Goal: Task Accomplishment & Management: Manage account settings

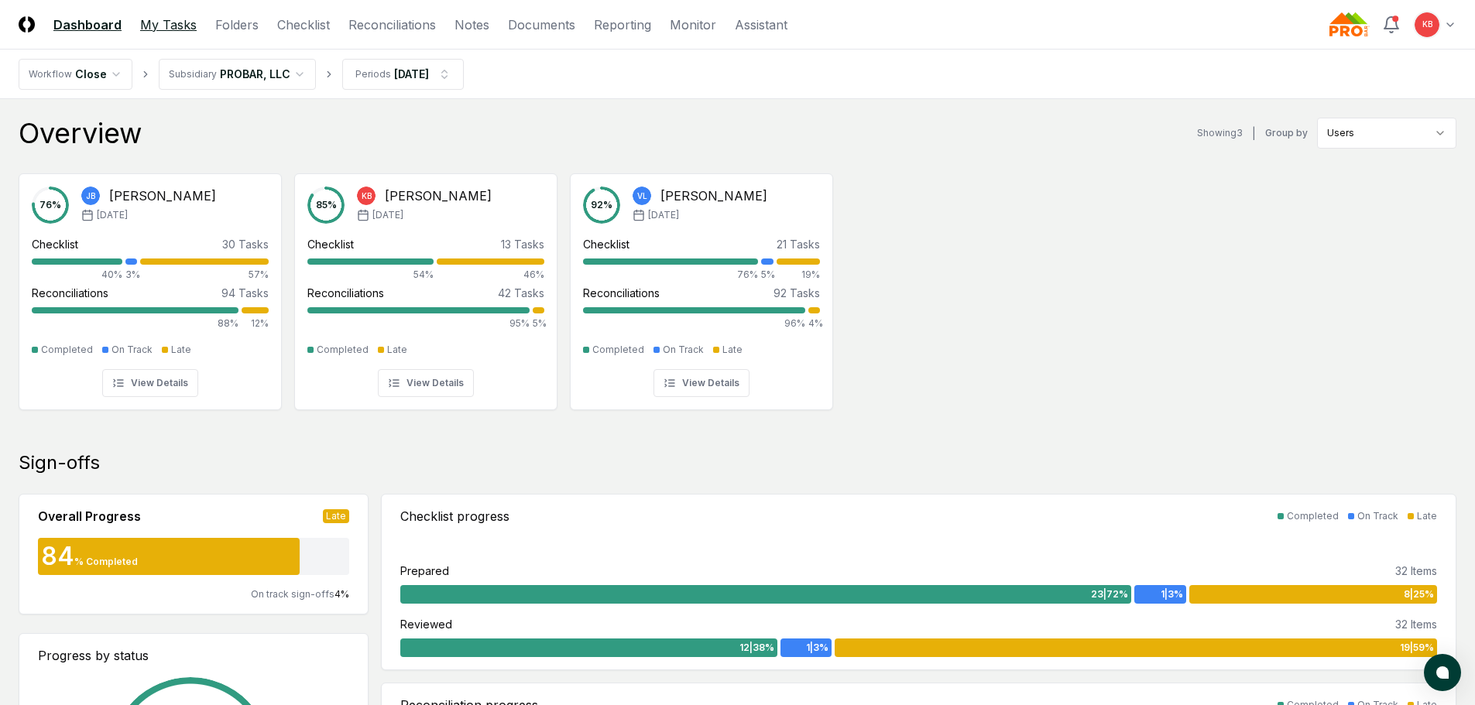
click at [173, 24] on link "My Tasks" at bounding box center [168, 24] width 57 height 19
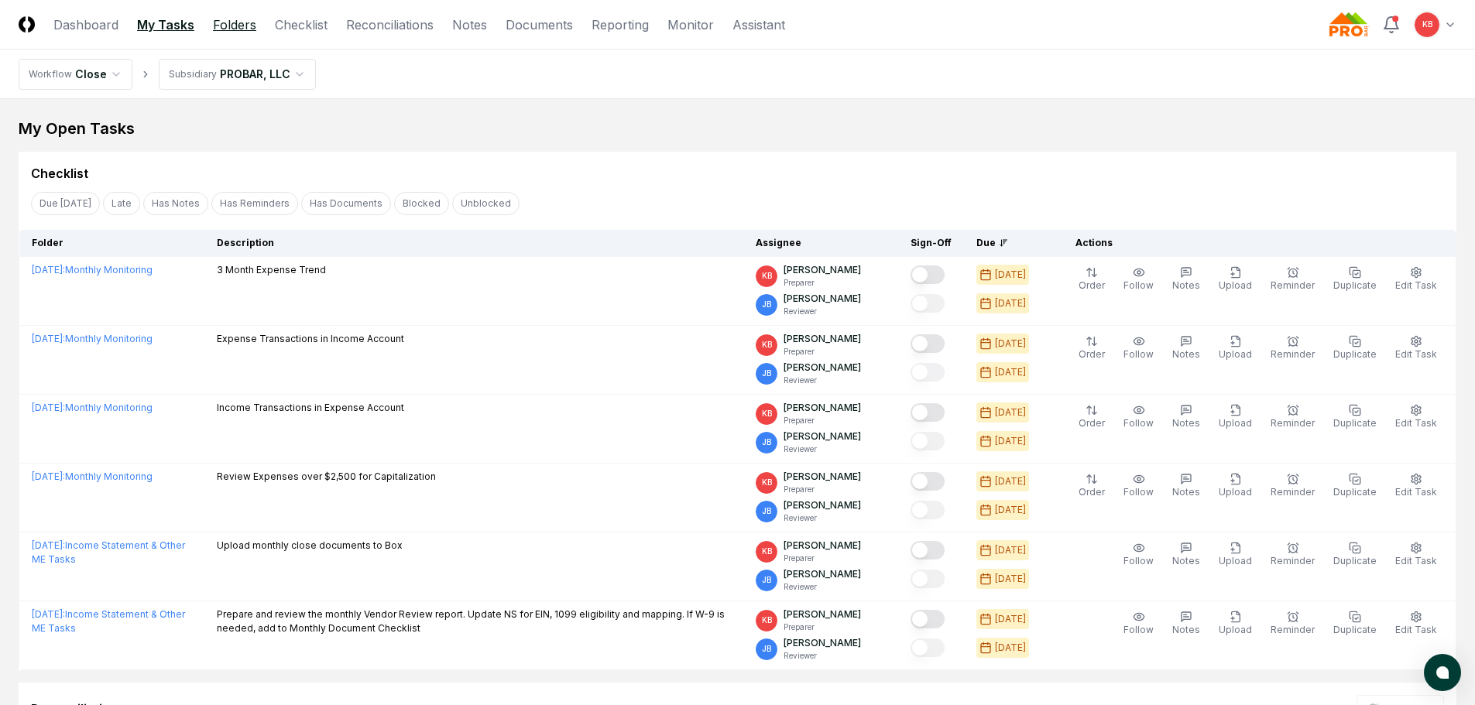
click at [245, 23] on link "Folders" at bounding box center [234, 24] width 43 height 19
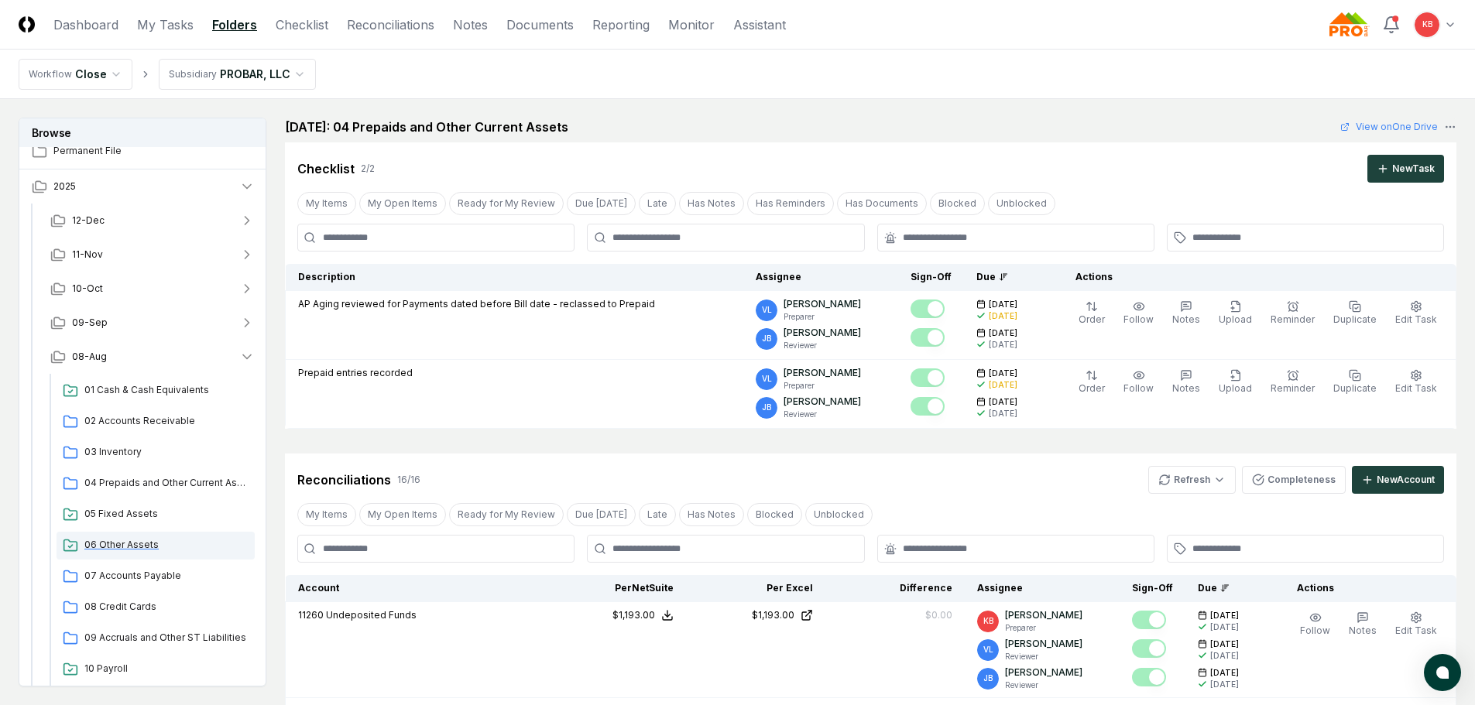
scroll to position [77, 0]
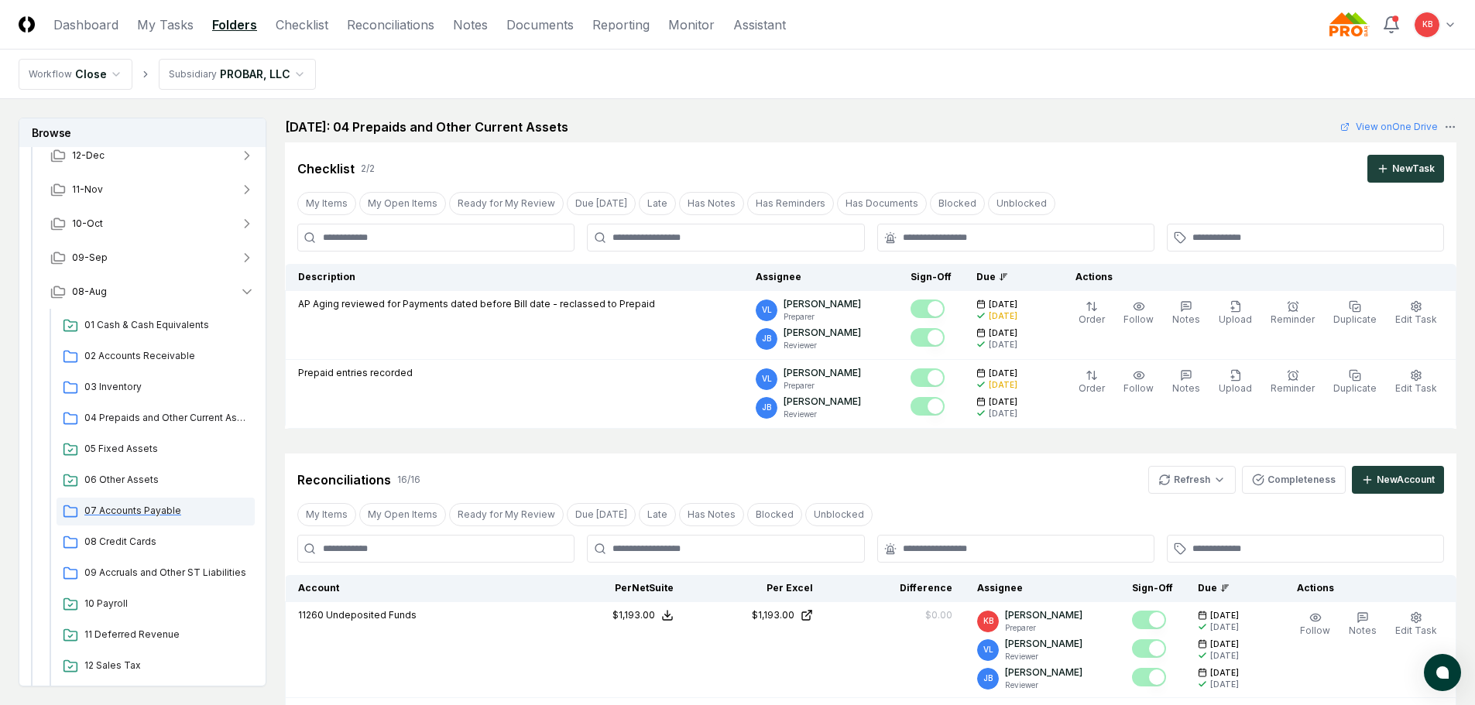
click at [148, 510] on span "07 Accounts Payable" at bounding box center [166, 511] width 164 height 14
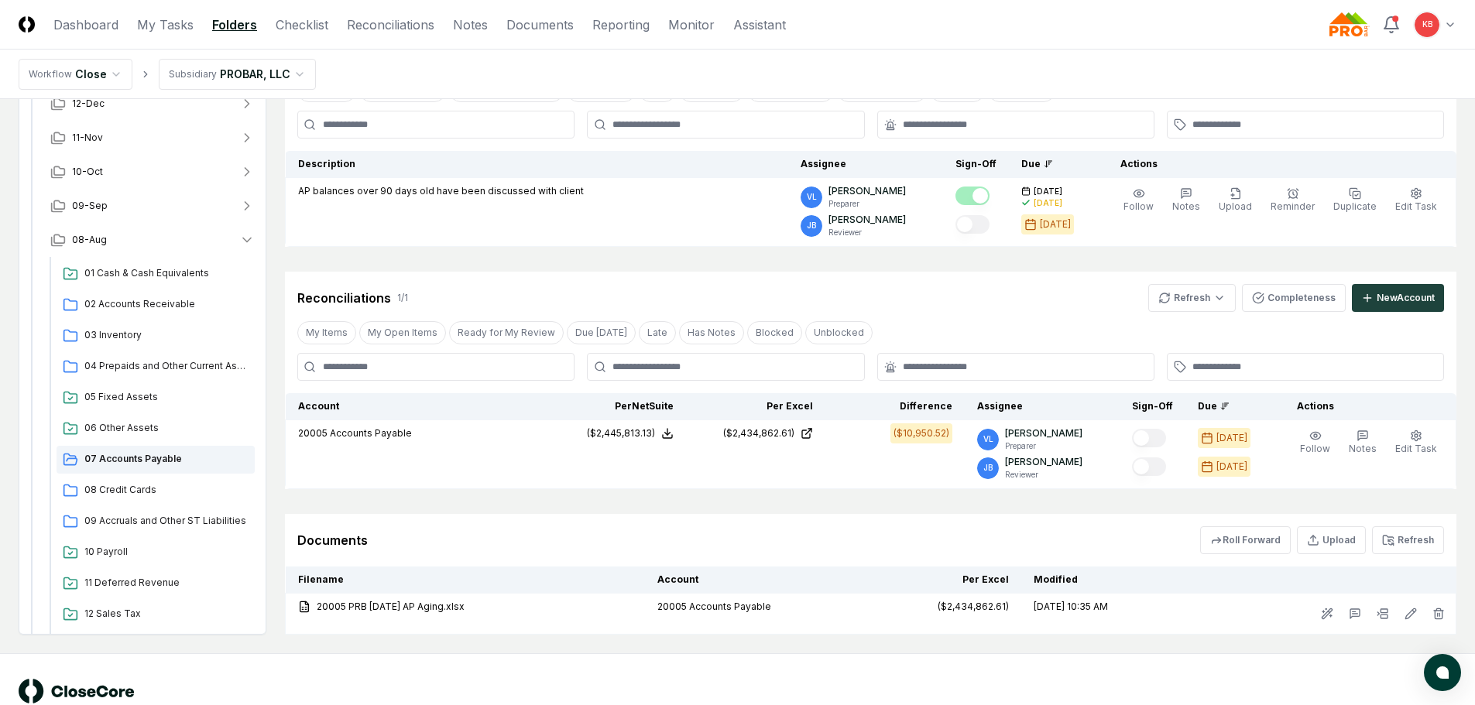
scroll to position [154, 0]
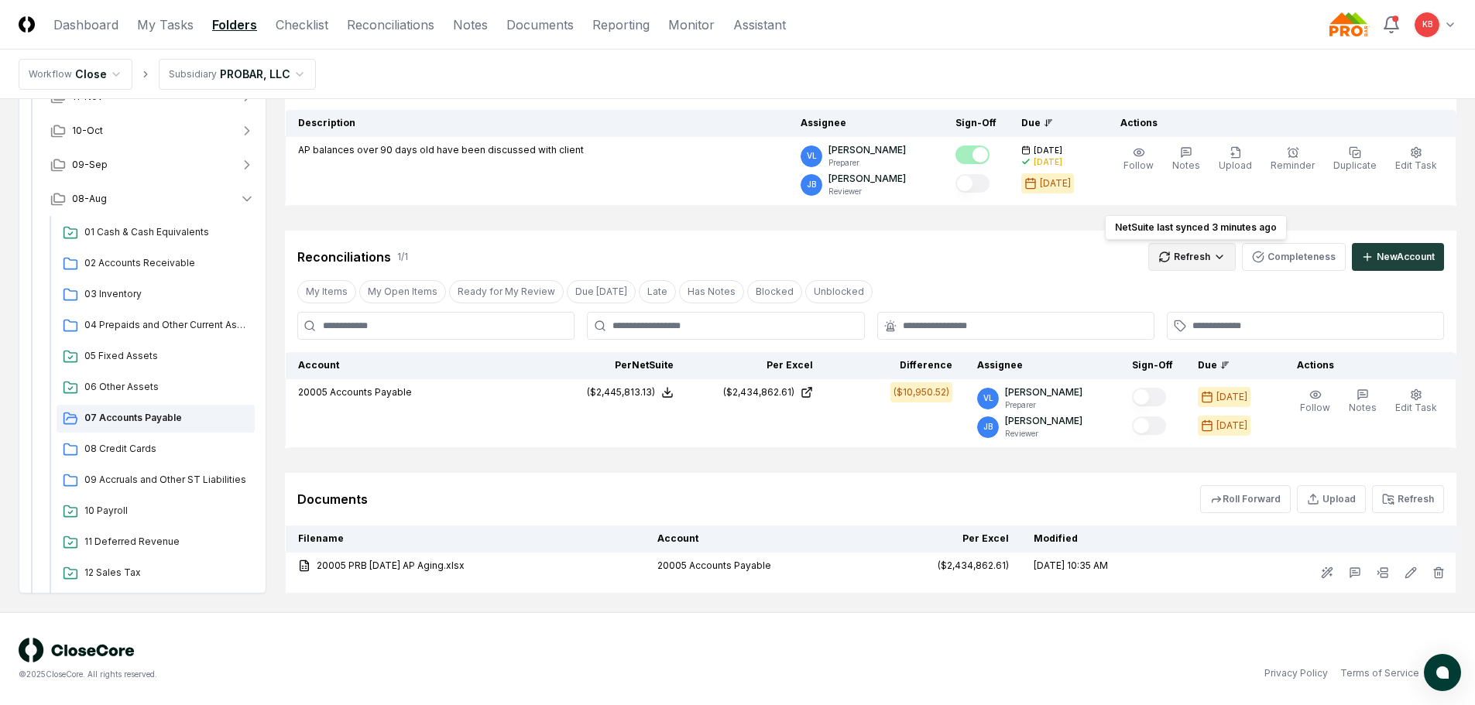
click at [1186, 256] on html "CloseCore Dashboard My Tasks Folders Checklist Reconciliations Notes Documents …" at bounding box center [737, 275] width 1475 height 859
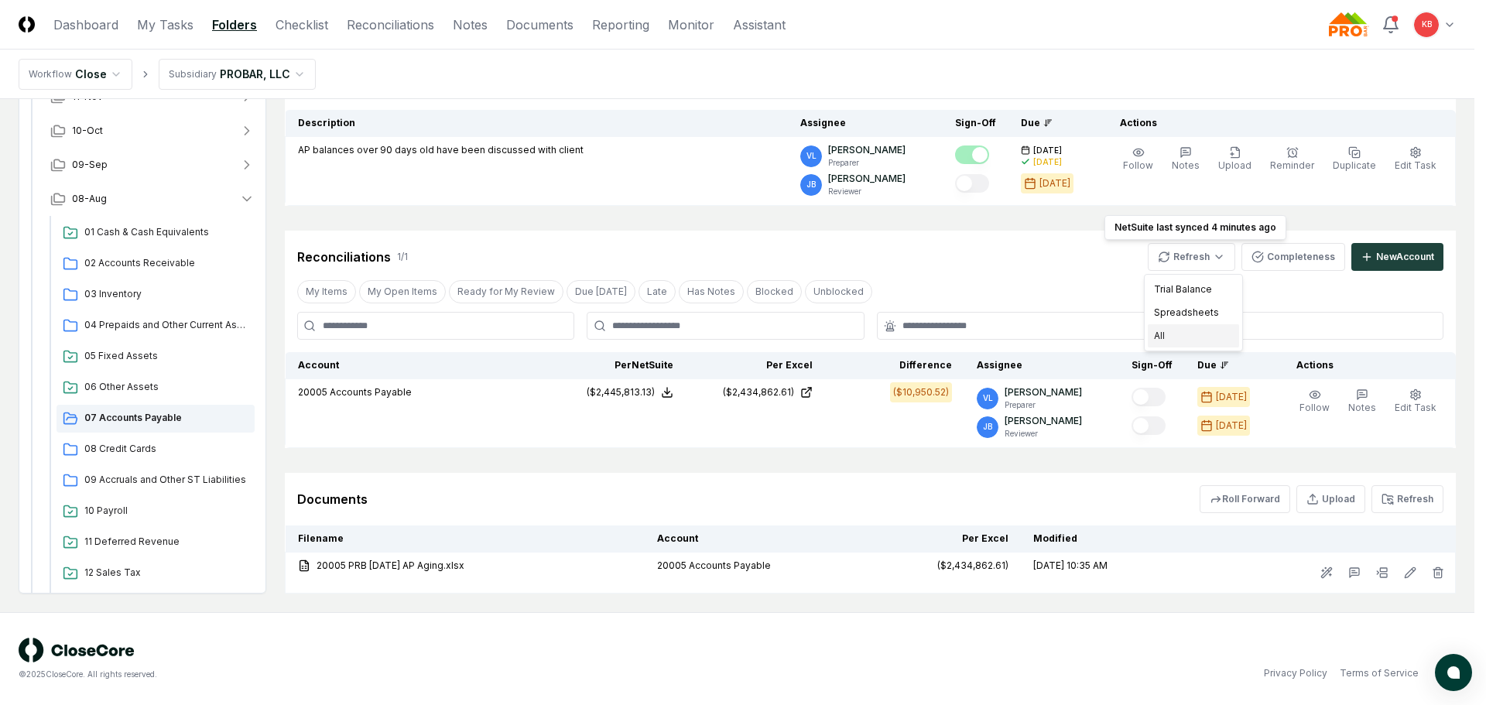
click at [1177, 334] on div "All" at bounding box center [1193, 335] width 91 height 23
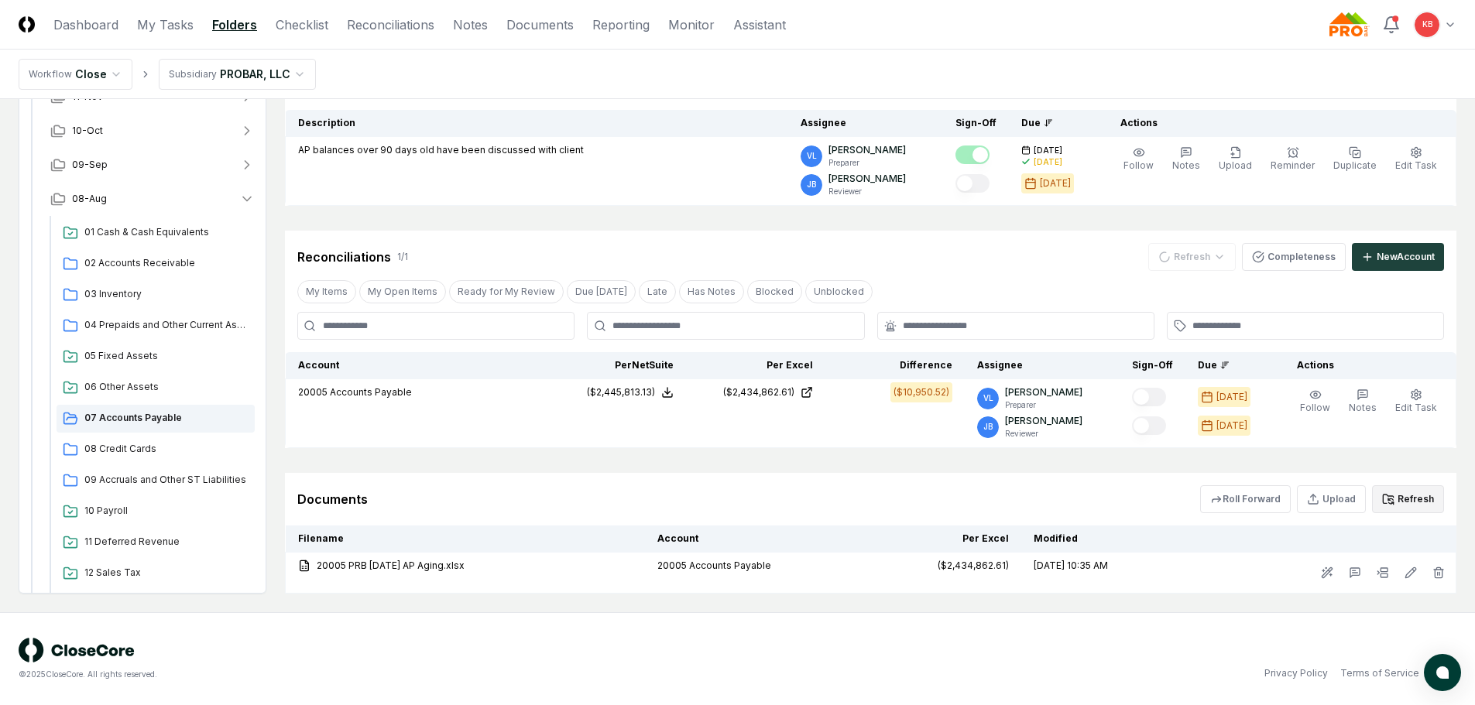
click at [1407, 496] on button "Refresh" at bounding box center [1408, 499] width 72 height 28
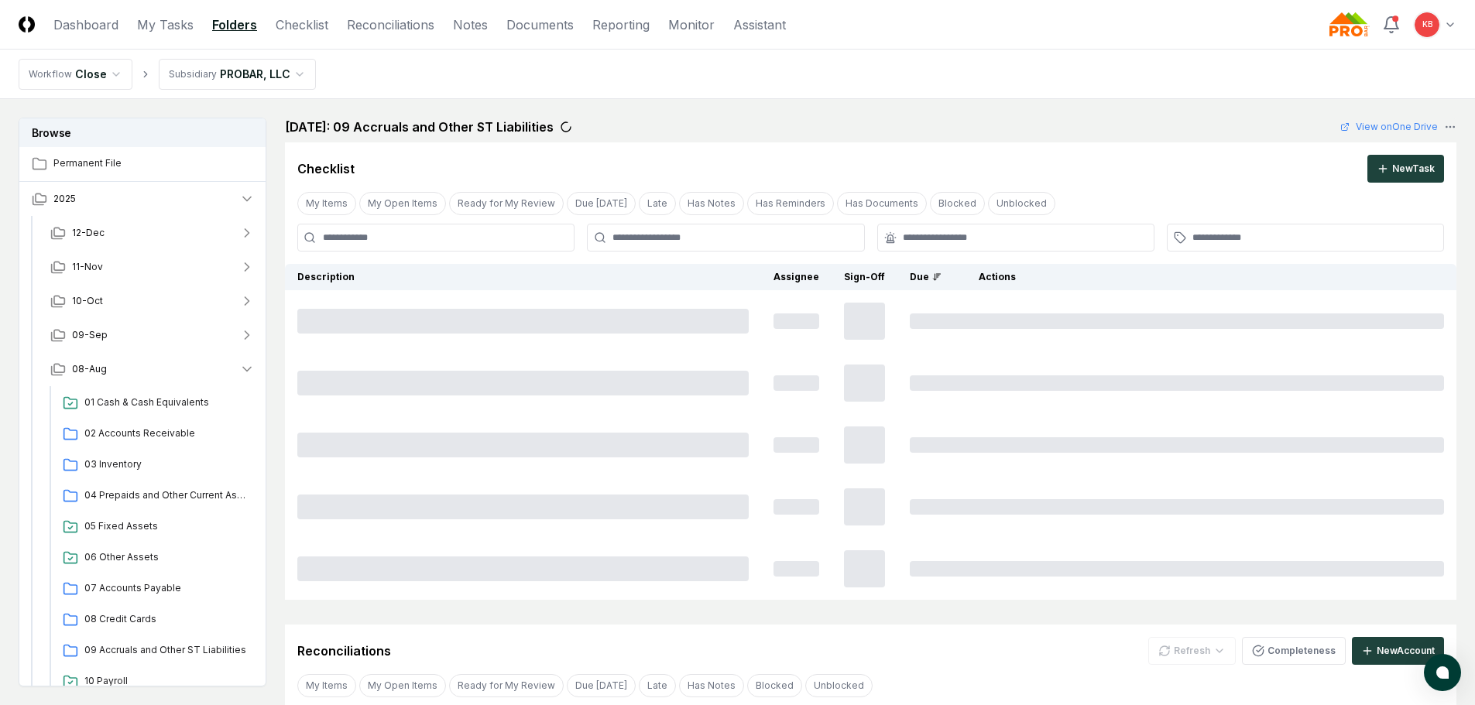
scroll to position [93, 0]
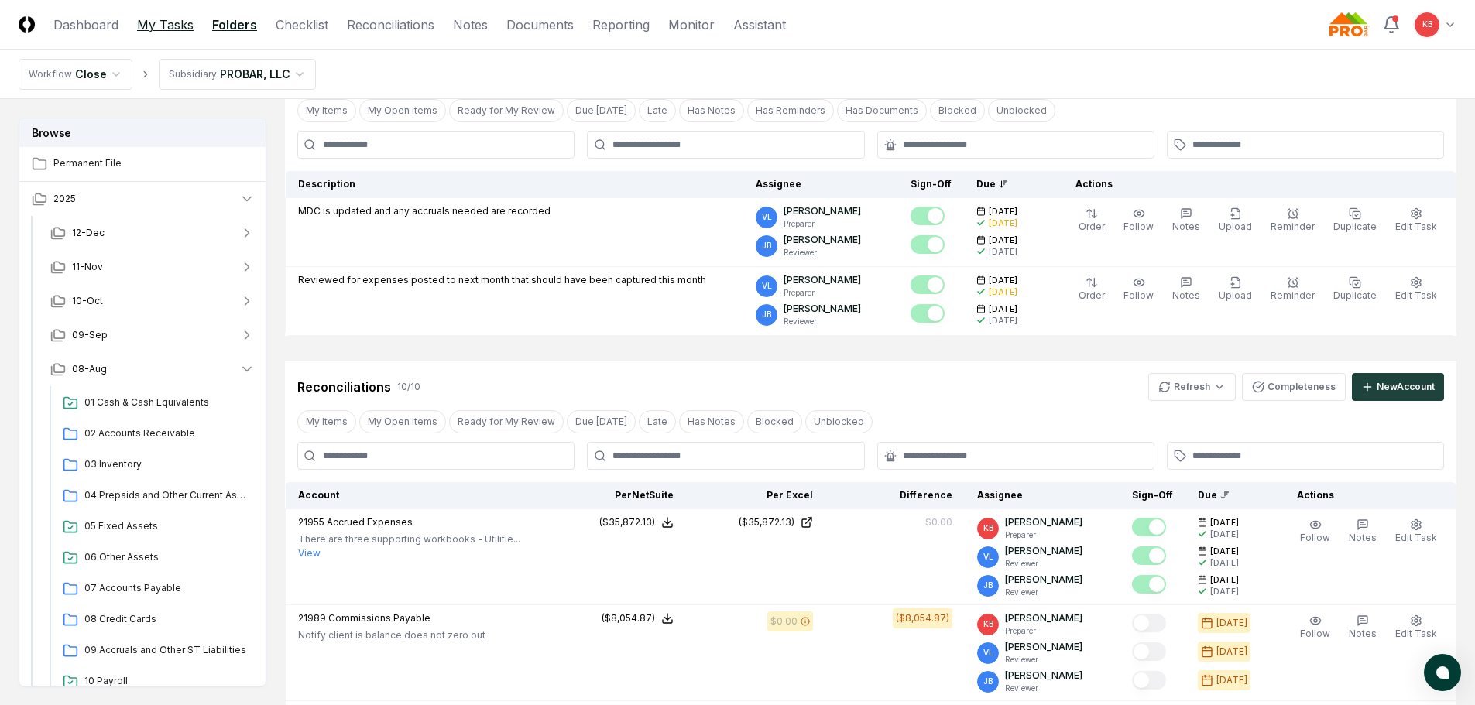
click at [159, 29] on link "My Tasks" at bounding box center [165, 24] width 57 height 19
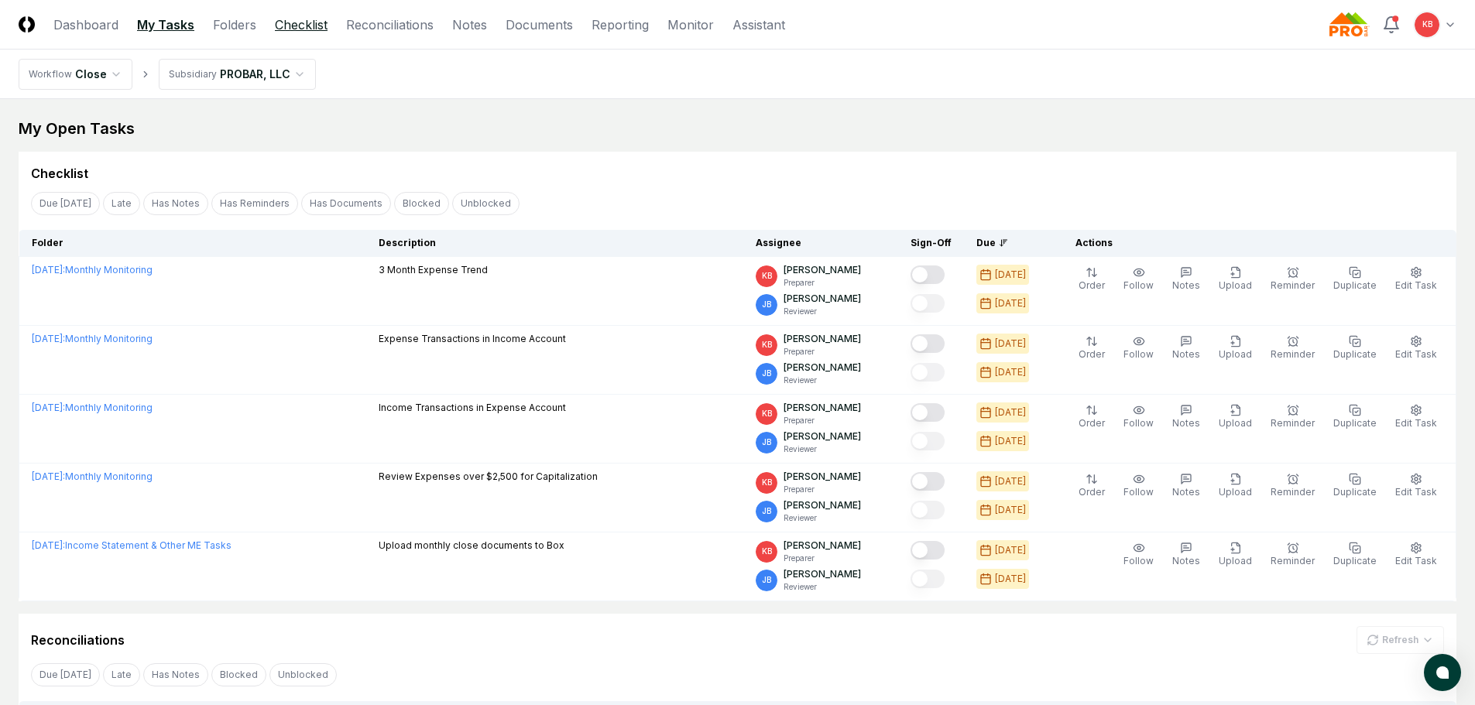
click at [315, 21] on link "Checklist" at bounding box center [301, 24] width 53 height 19
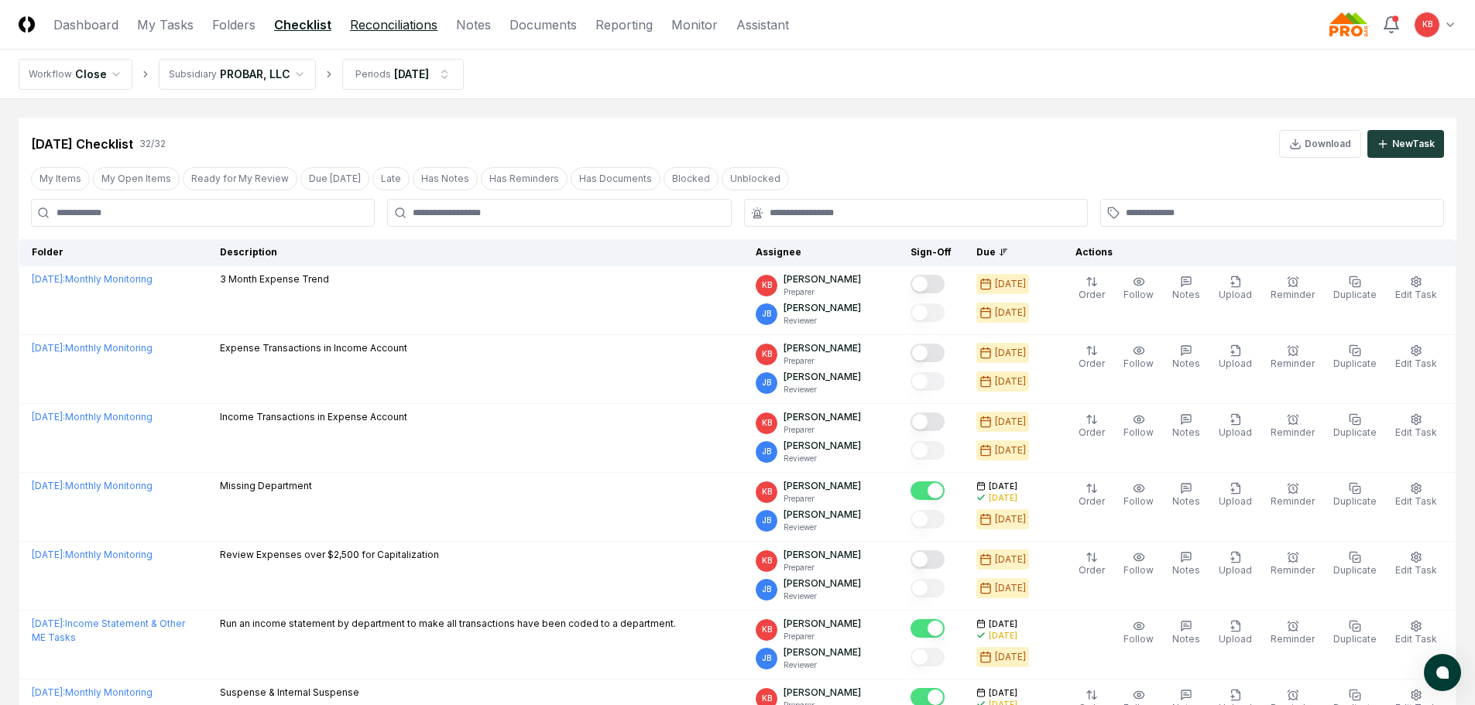
click at [378, 24] on link "Reconciliations" at bounding box center [393, 24] width 87 height 19
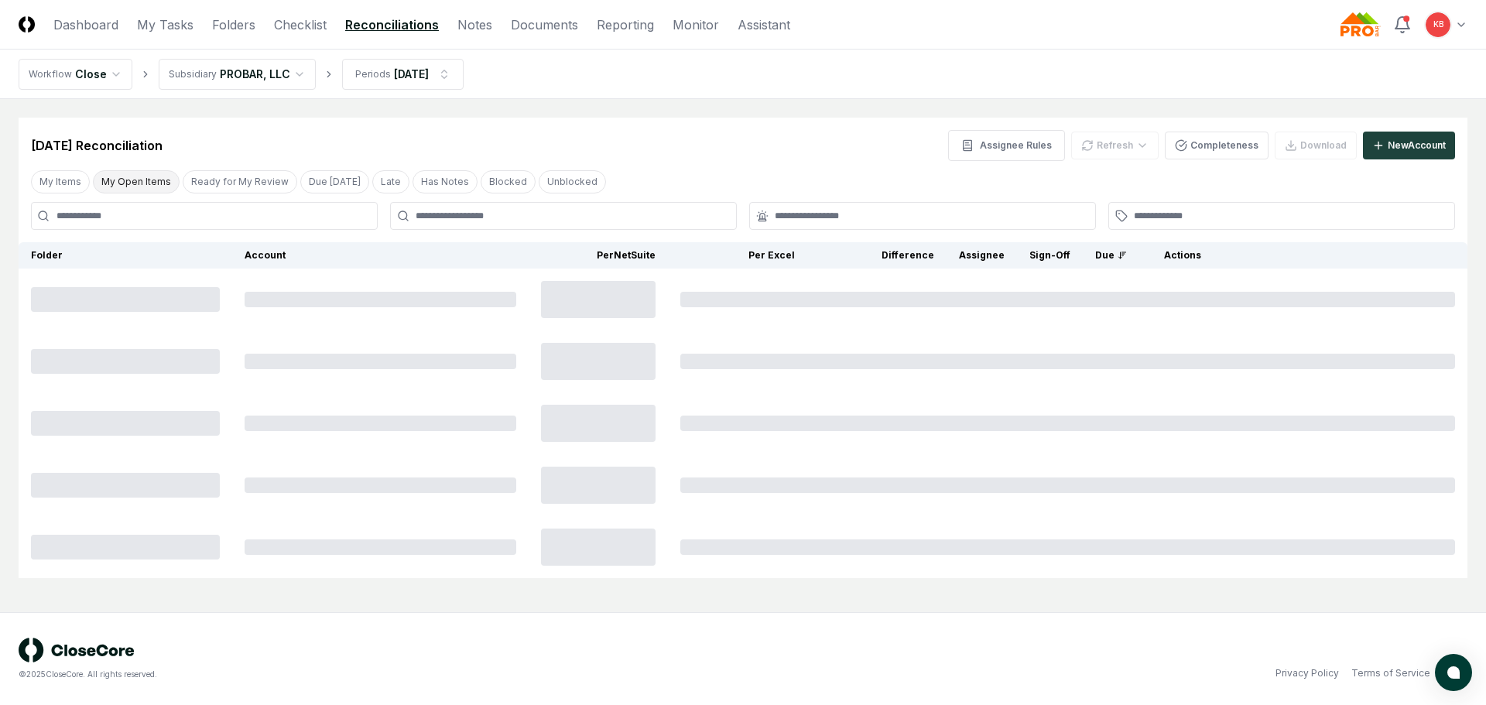
click at [145, 176] on button "My Open Items" at bounding box center [136, 181] width 87 height 23
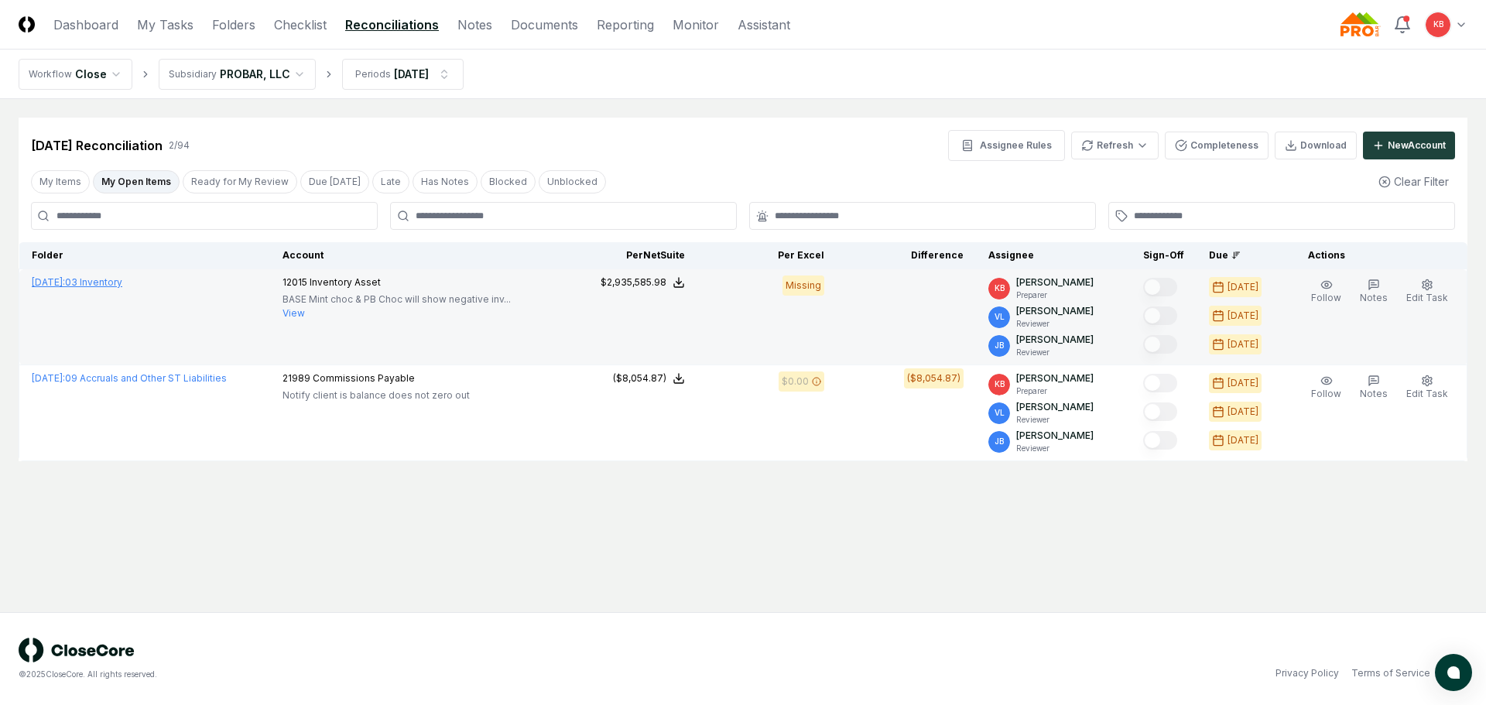
click at [120, 282] on link "[DATE] : 03 Inventory" at bounding box center [77, 282] width 91 height 12
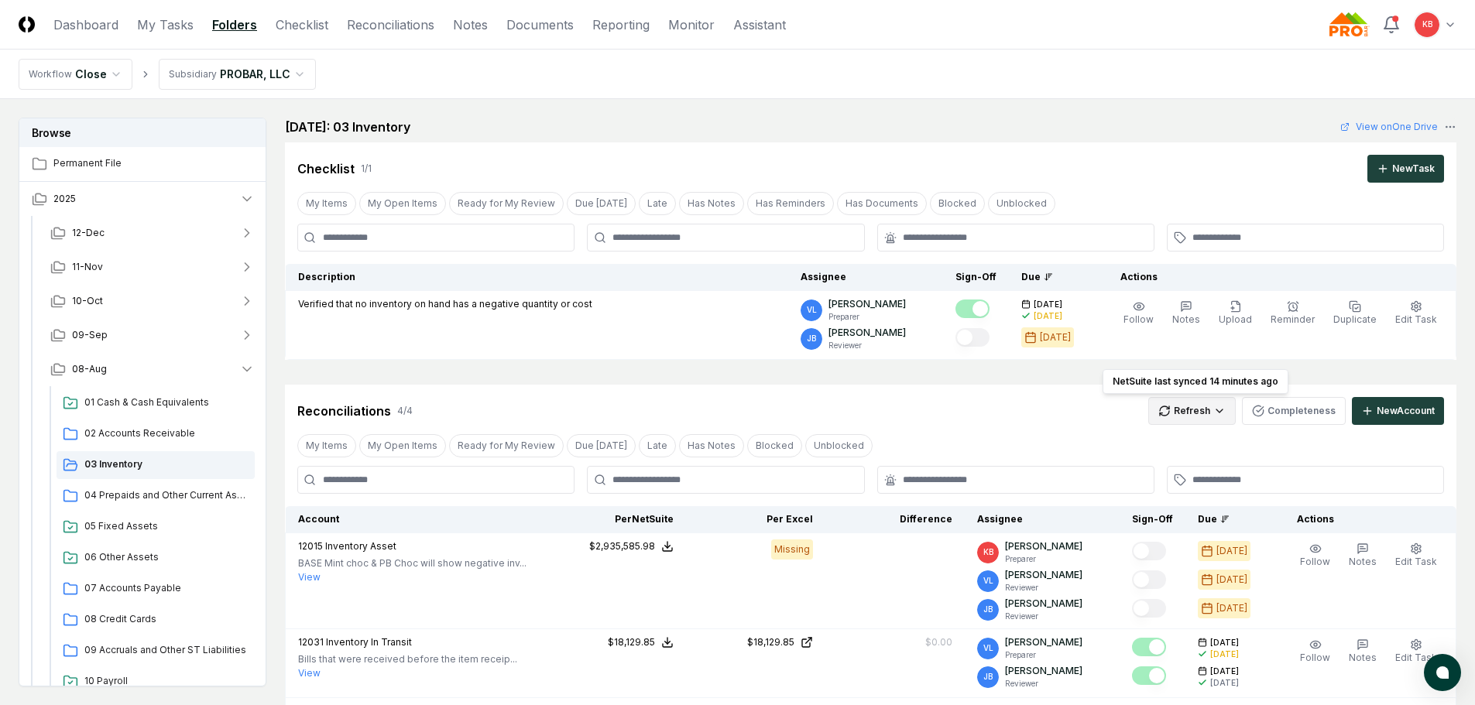
click at [1215, 401] on html "CloseCore Dashboard My Tasks Folders Checklist Reconciliations Notes Documents …" at bounding box center [737, 635] width 1475 height 1270
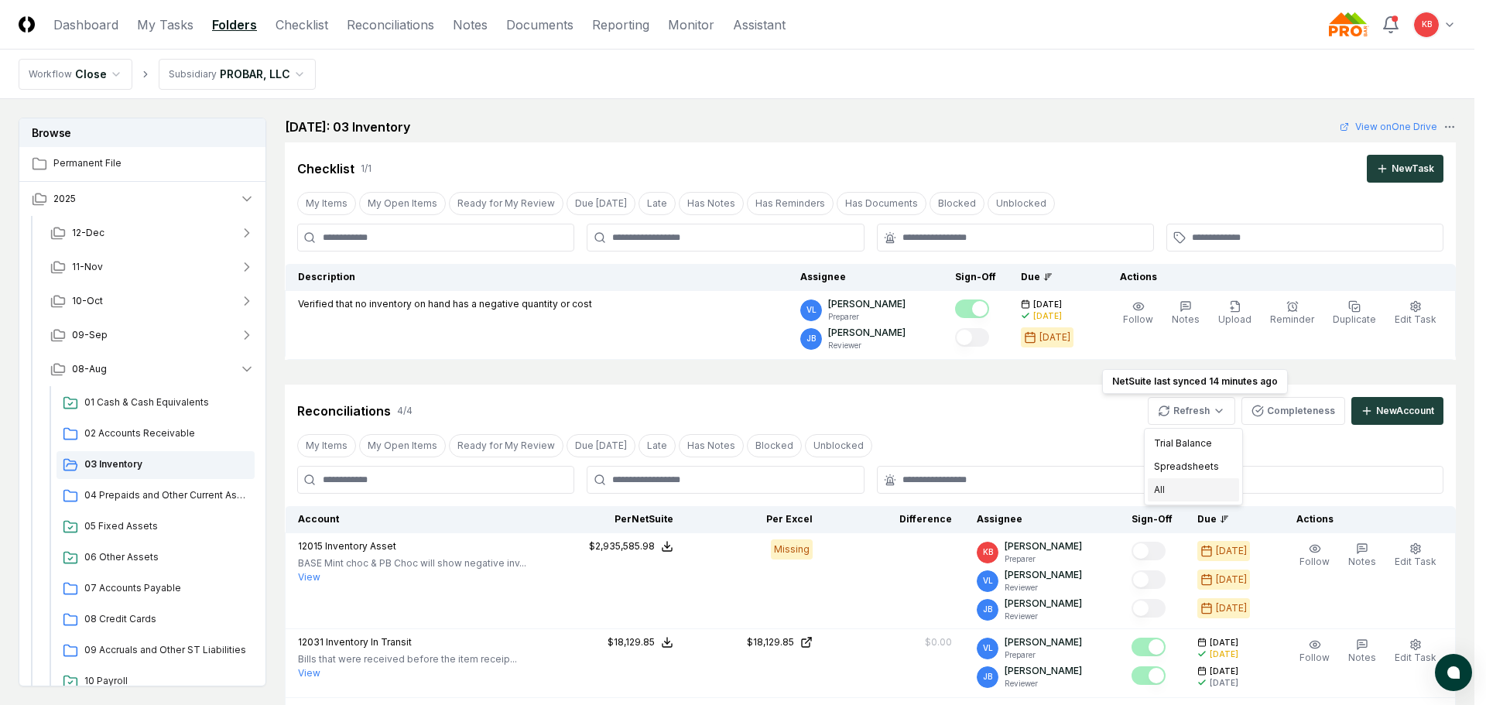
click at [1185, 485] on div "All" at bounding box center [1193, 489] width 91 height 23
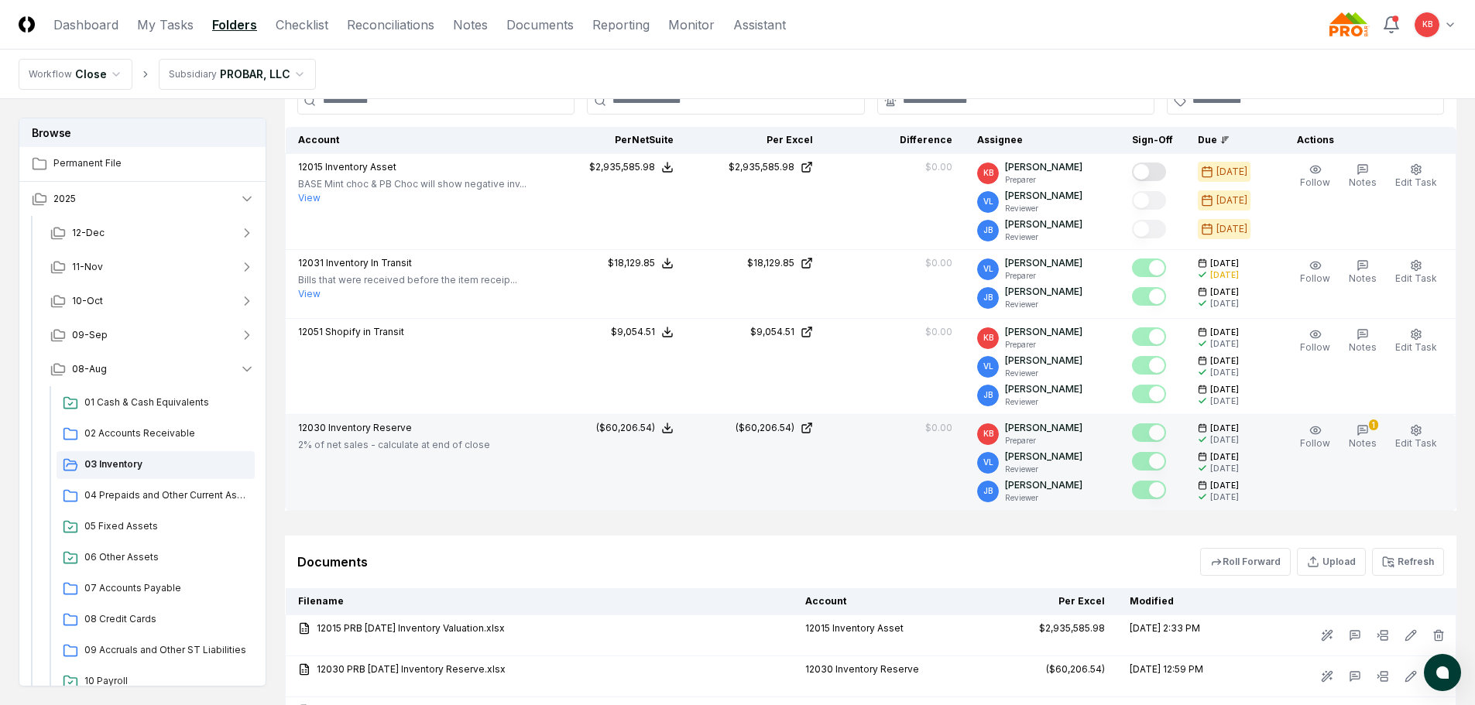
scroll to position [310, 0]
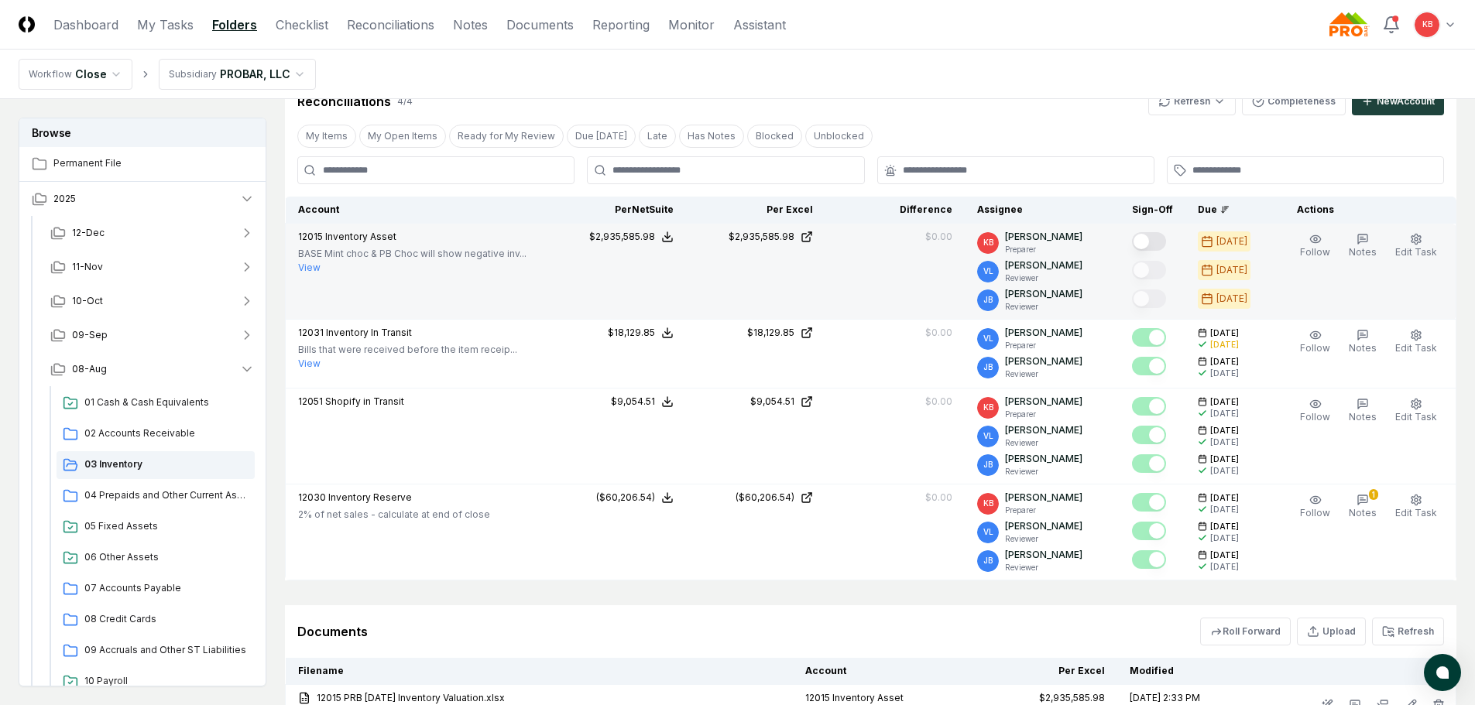
click at [1152, 235] on button "Mark complete" at bounding box center [1149, 241] width 34 height 19
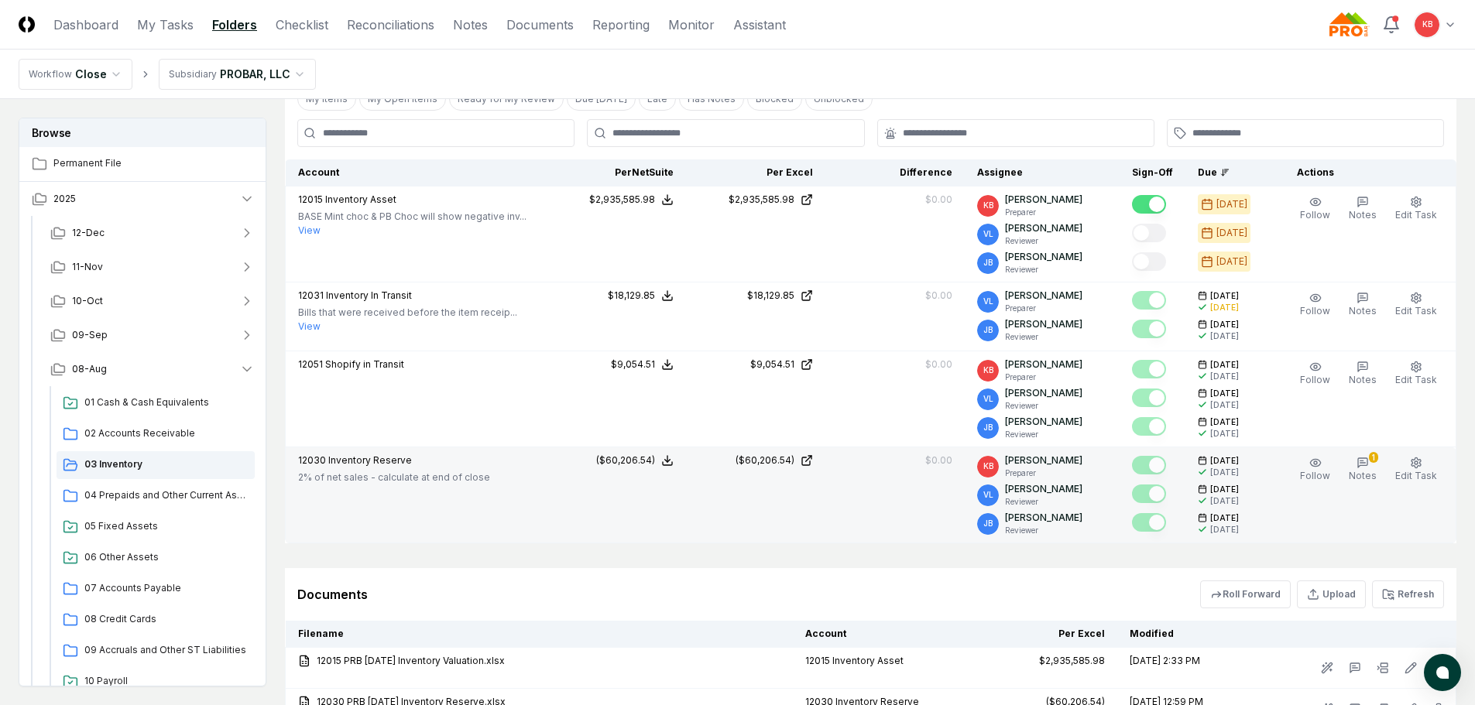
scroll to position [516, 0]
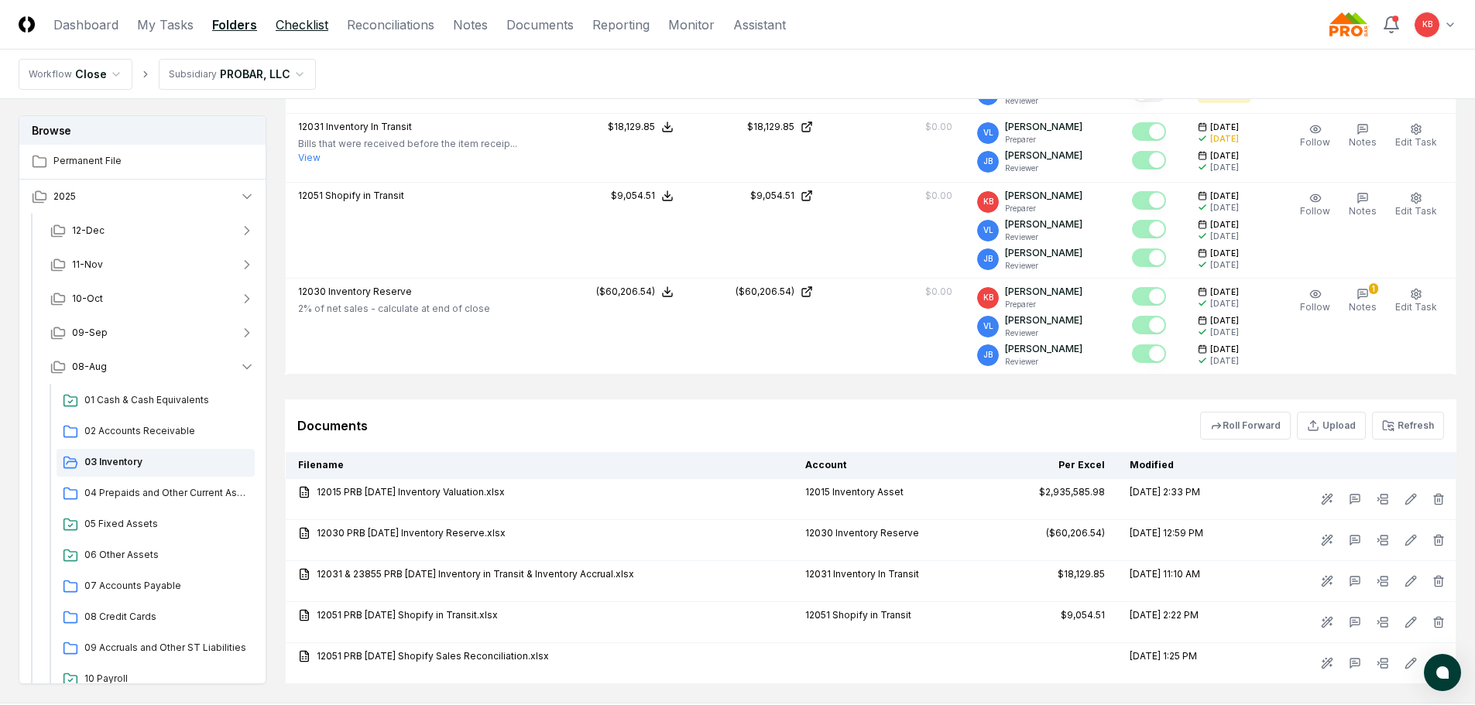
click at [300, 21] on link "Checklist" at bounding box center [302, 24] width 53 height 19
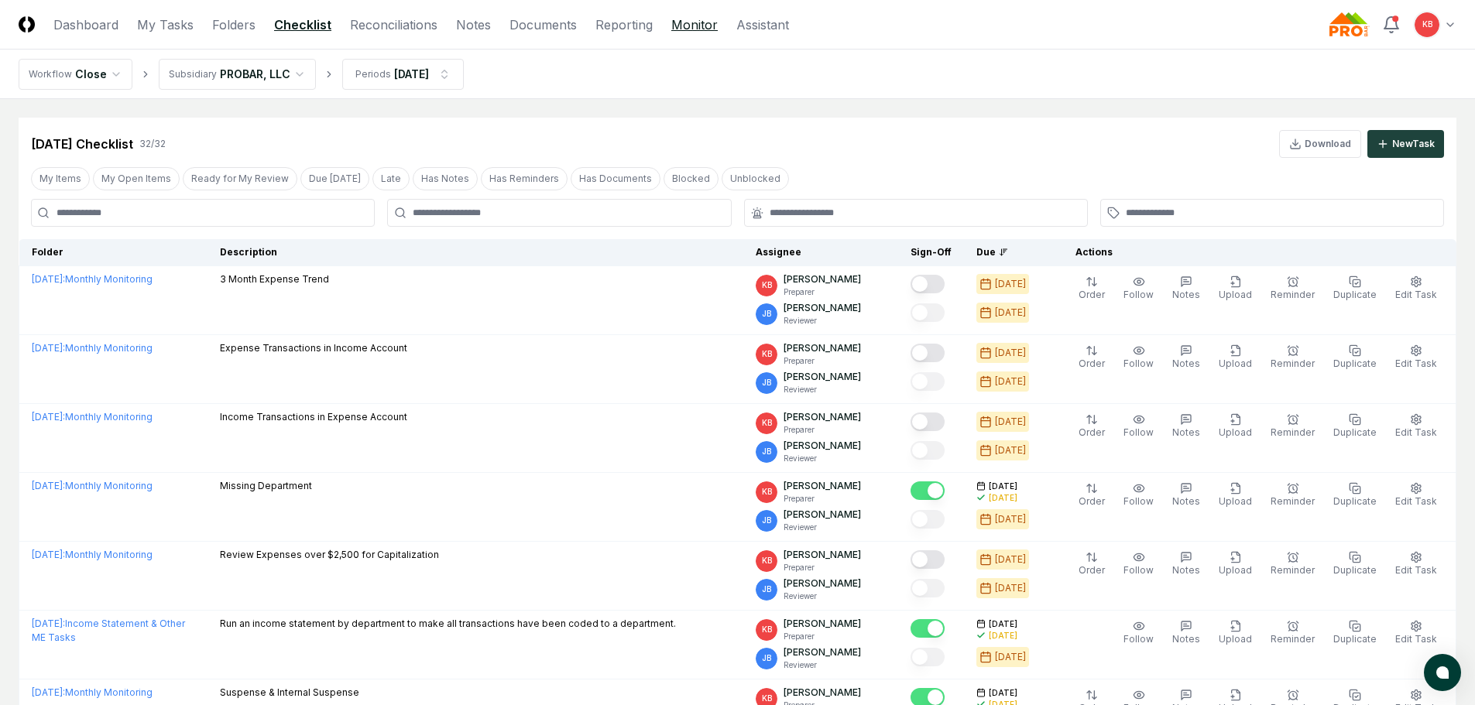
click at [679, 26] on link "Monitor" at bounding box center [694, 24] width 46 height 19
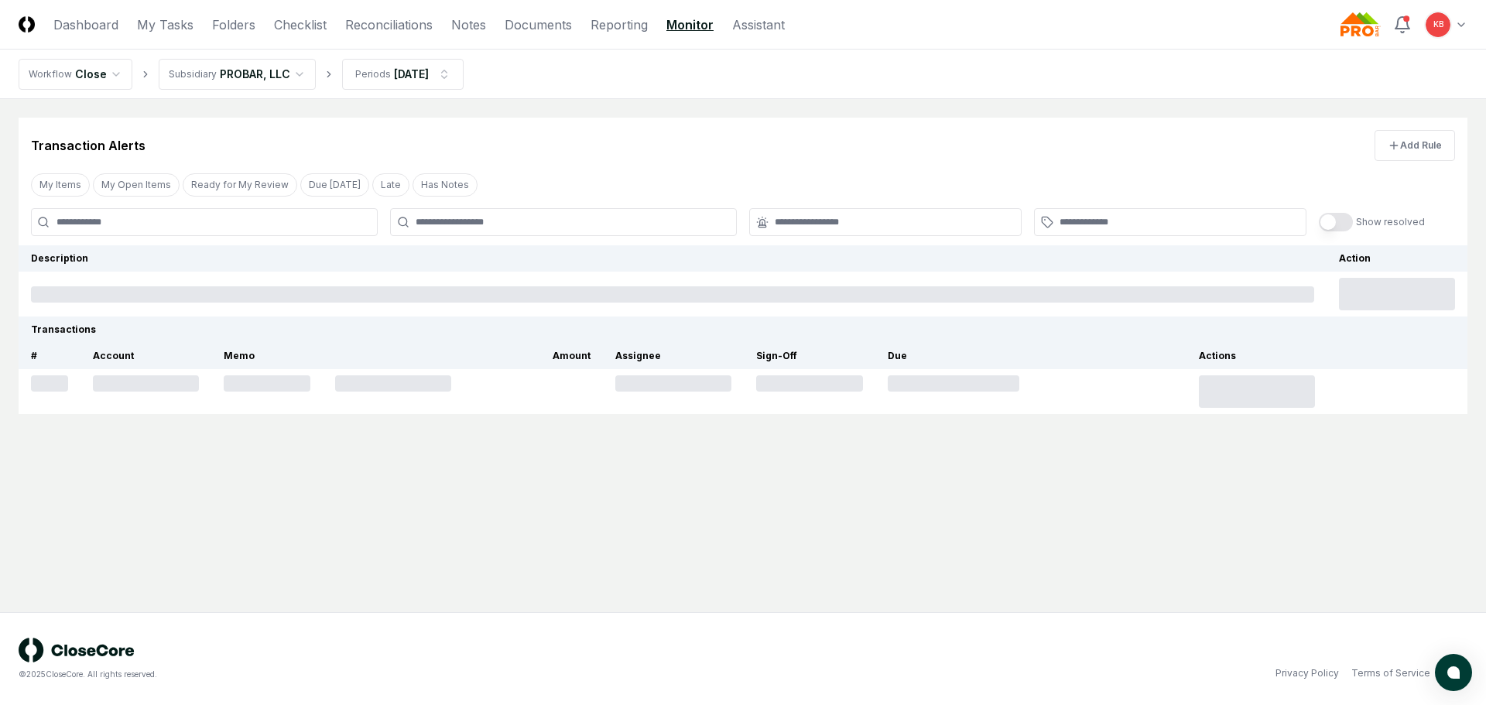
click at [615, 29] on link "Reporting" at bounding box center [619, 24] width 57 height 19
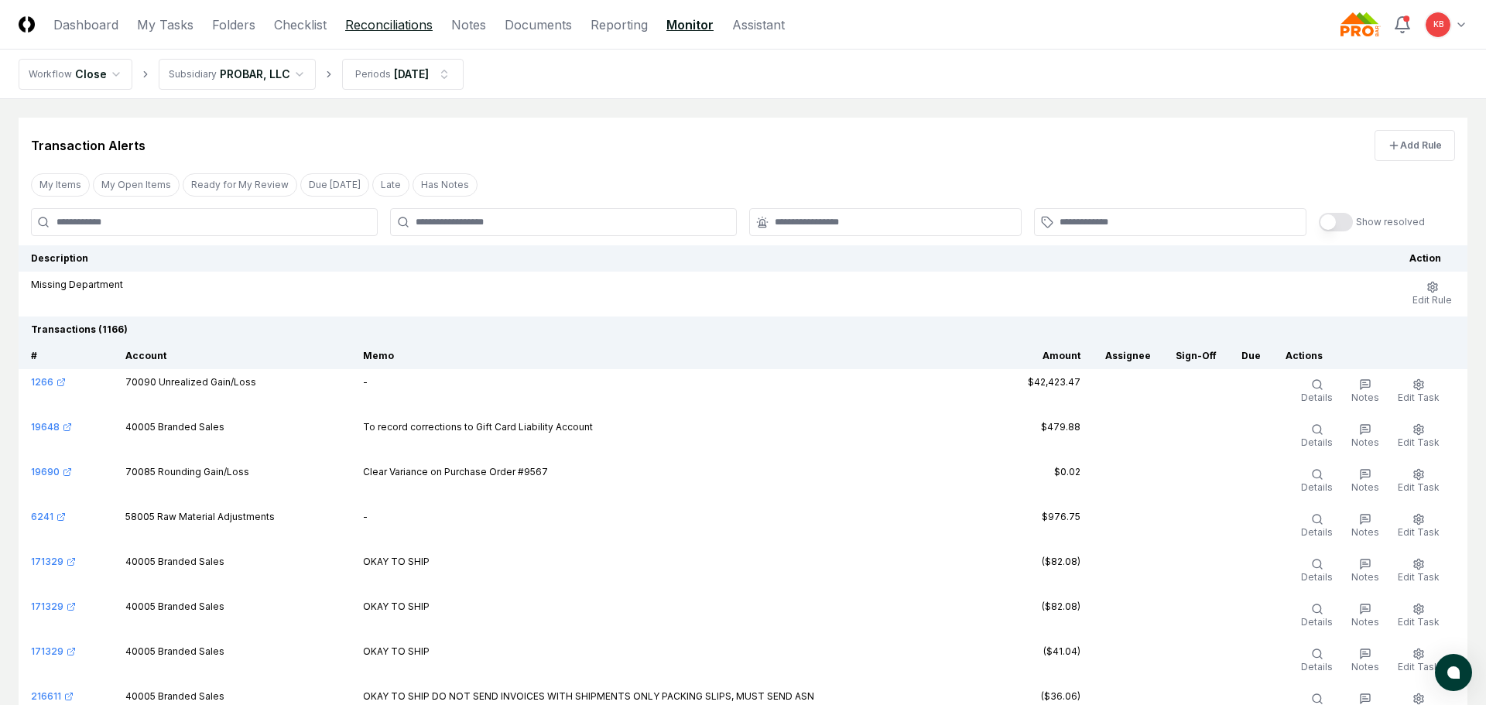
click at [385, 24] on link "Reconciliations" at bounding box center [388, 24] width 87 height 19
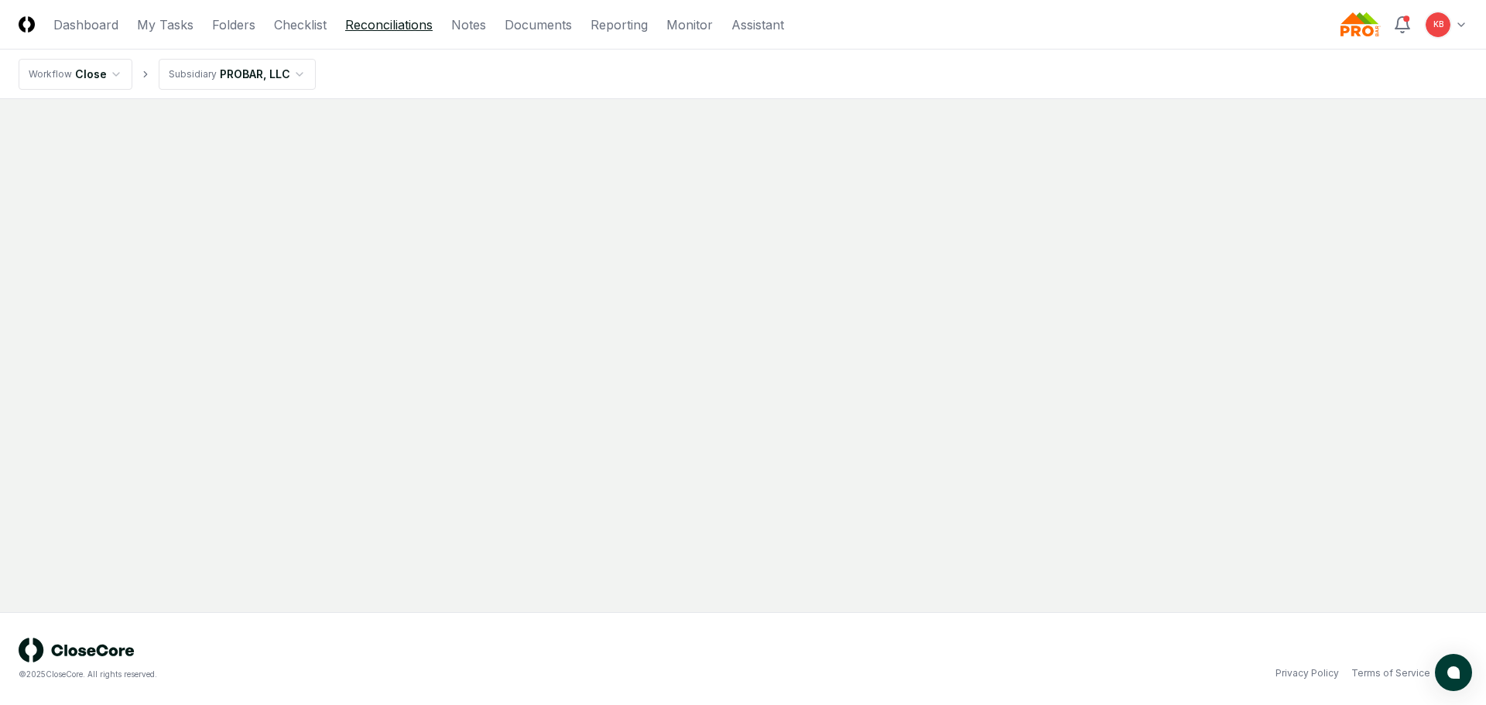
click at [374, 26] on link "Reconciliations" at bounding box center [388, 24] width 87 height 19
click at [302, 19] on link "Checklist" at bounding box center [300, 24] width 53 height 19
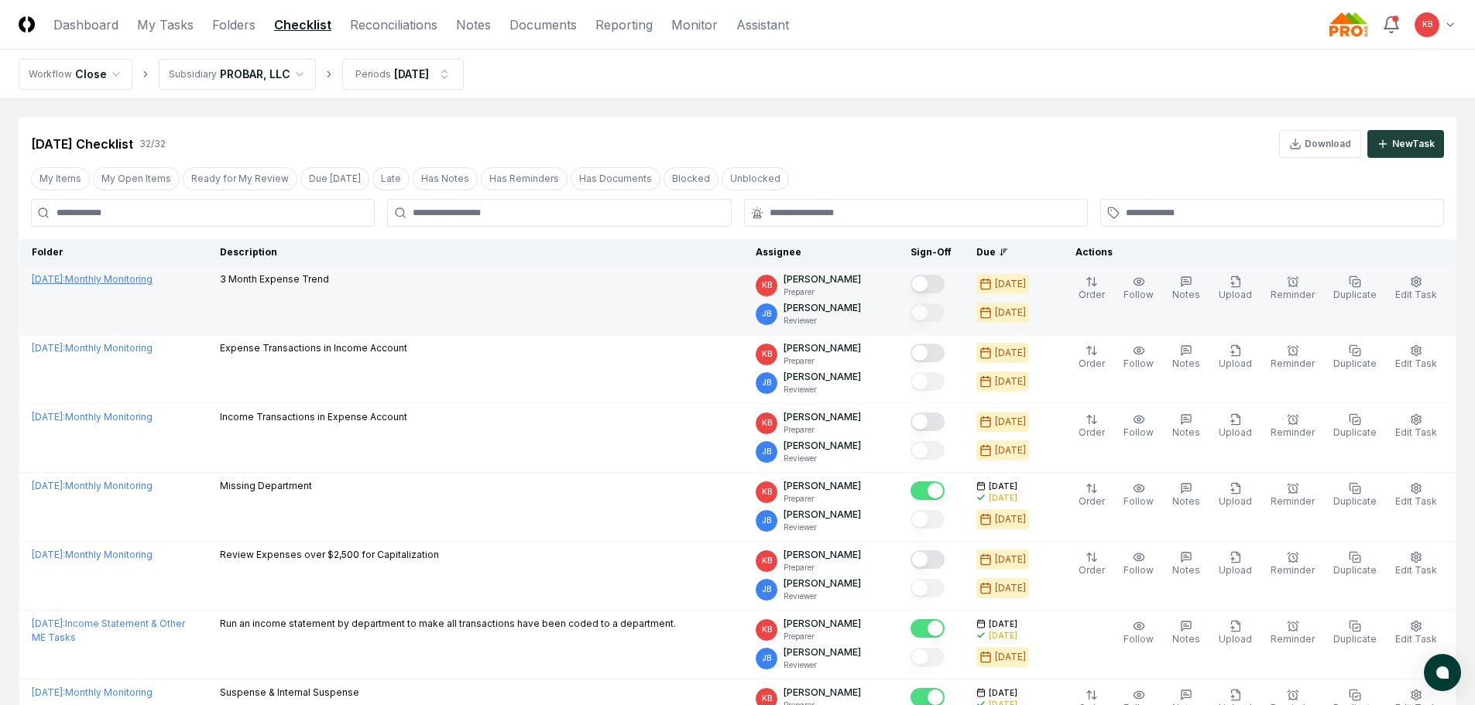
click at [138, 276] on link "[DATE] : Monthly Monitoring" at bounding box center [92, 279] width 121 height 12
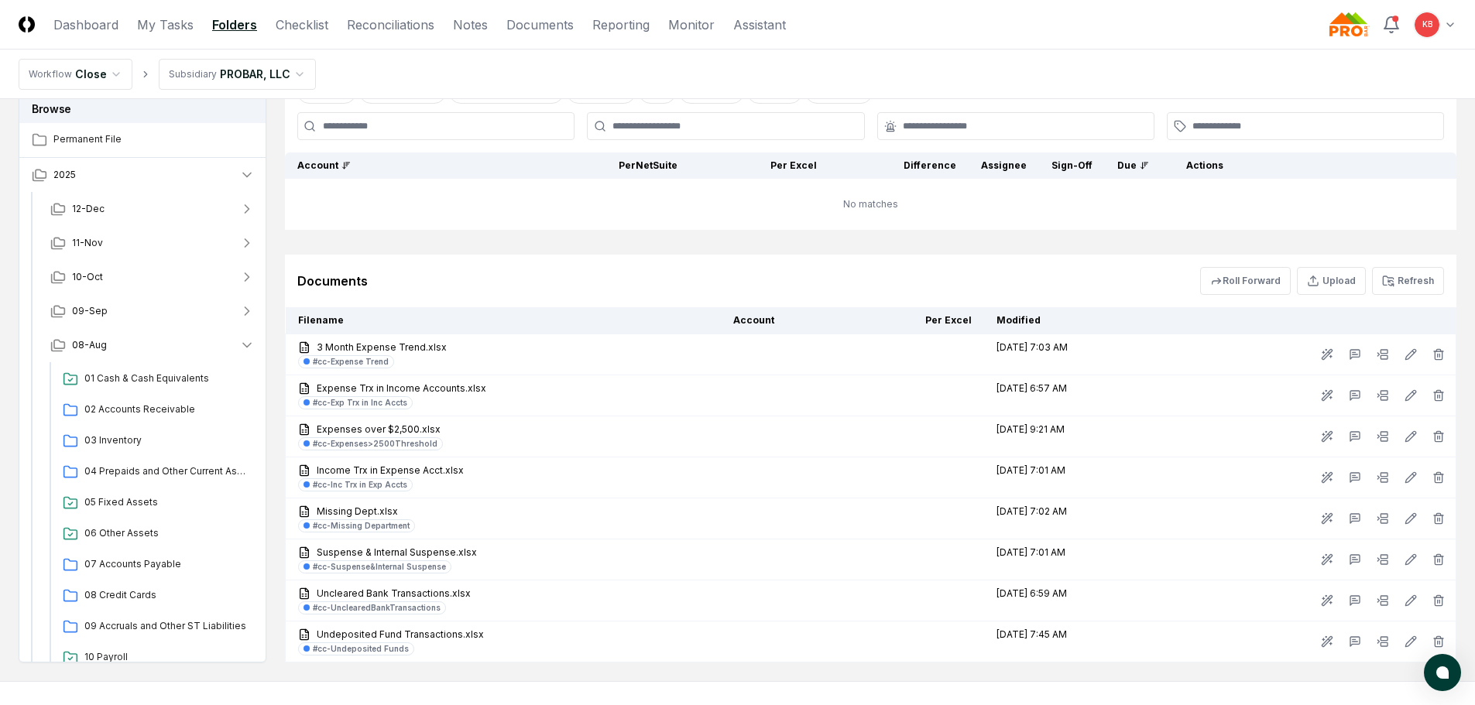
scroll to position [850, 0]
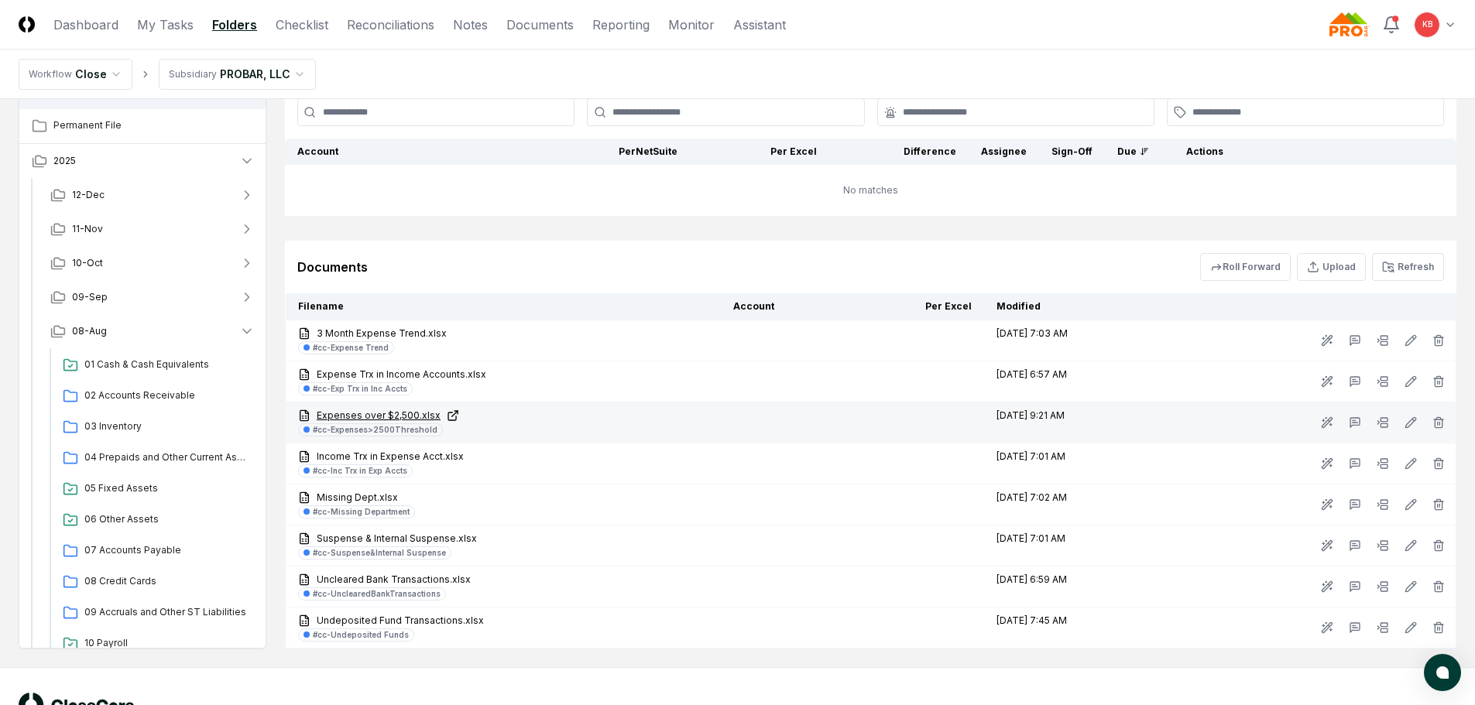
click at [387, 411] on link "Expenses over $2,500.xlsx" at bounding box center [503, 416] width 410 height 14
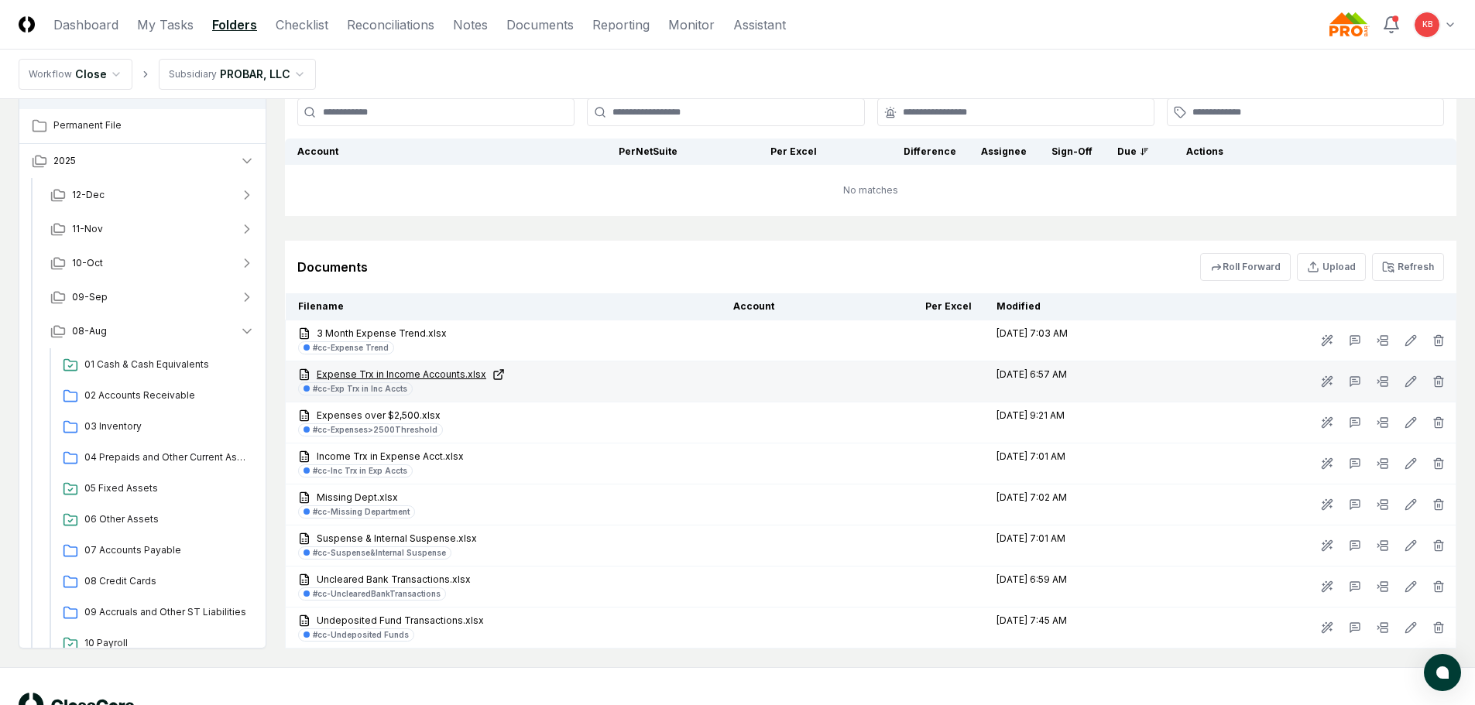
click at [417, 373] on link "Expense Trx in Income Accounts.xlsx" at bounding box center [503, 375] width 410 height 14
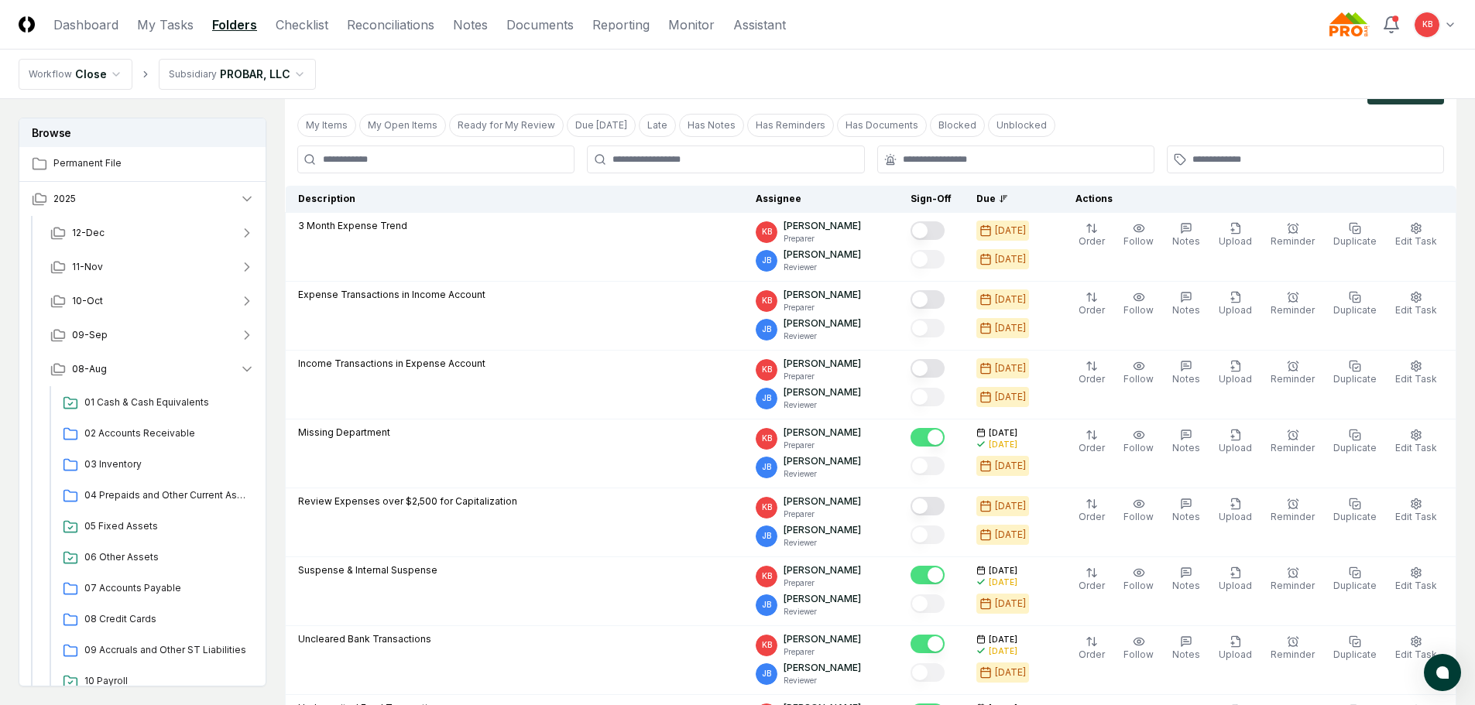
scroll to position [25, 0]
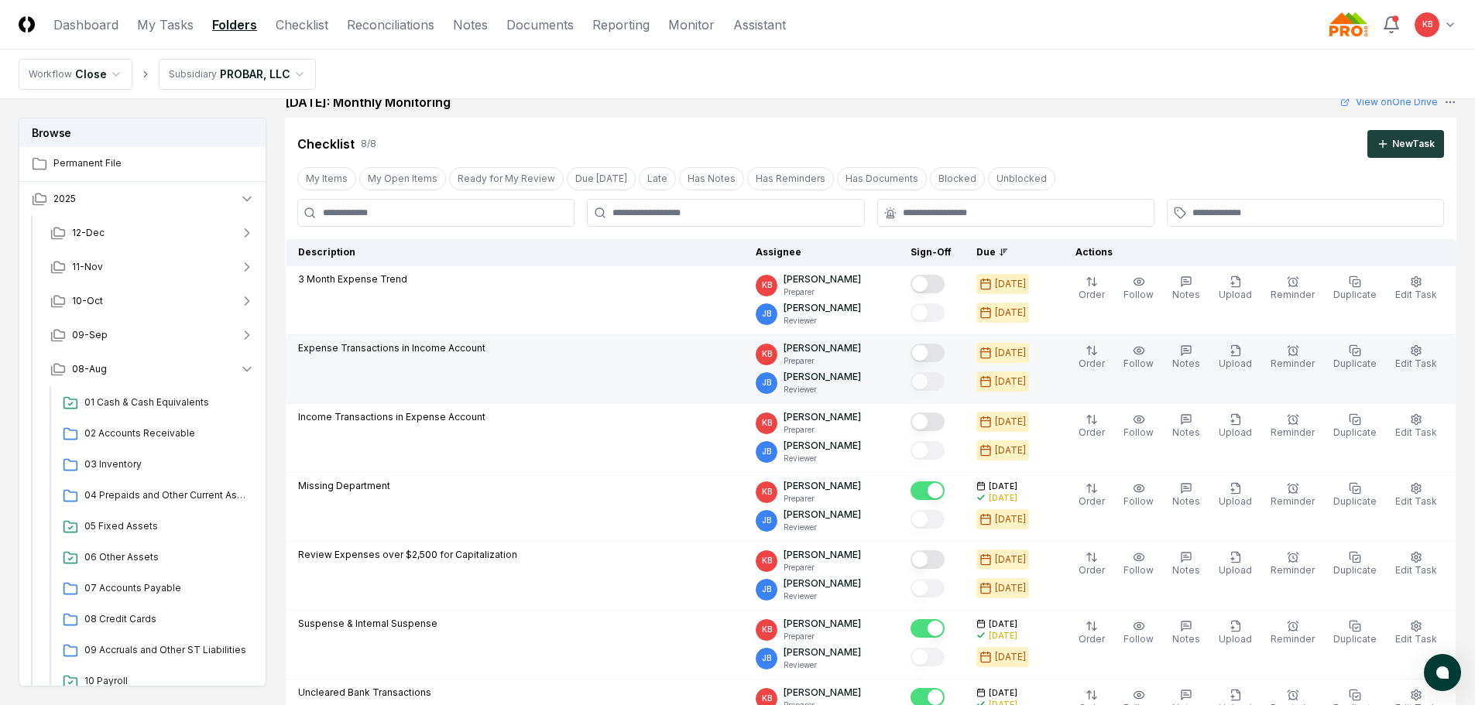
click at [937, 355] on button "Mark complete" at bounding box center [927, 353] width 34 height 19
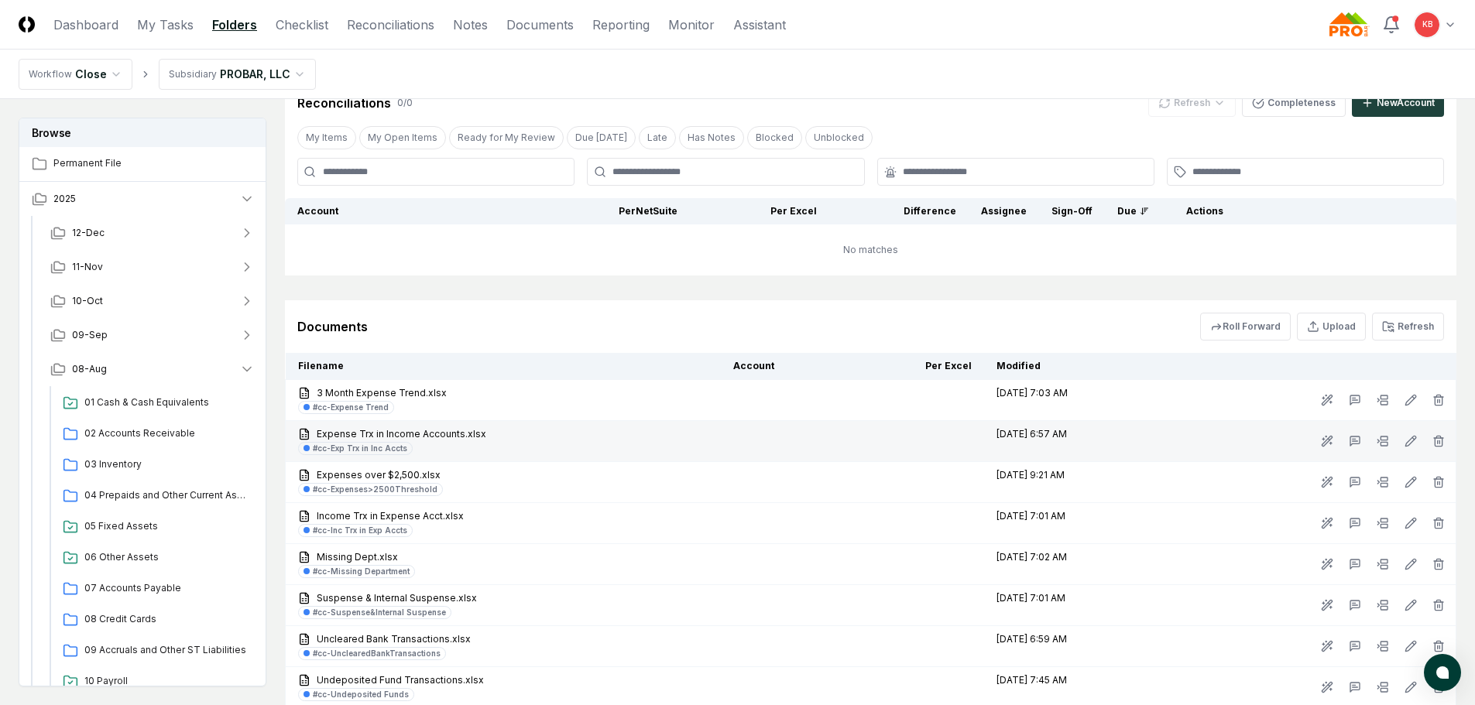
scroll to position [799, 0]
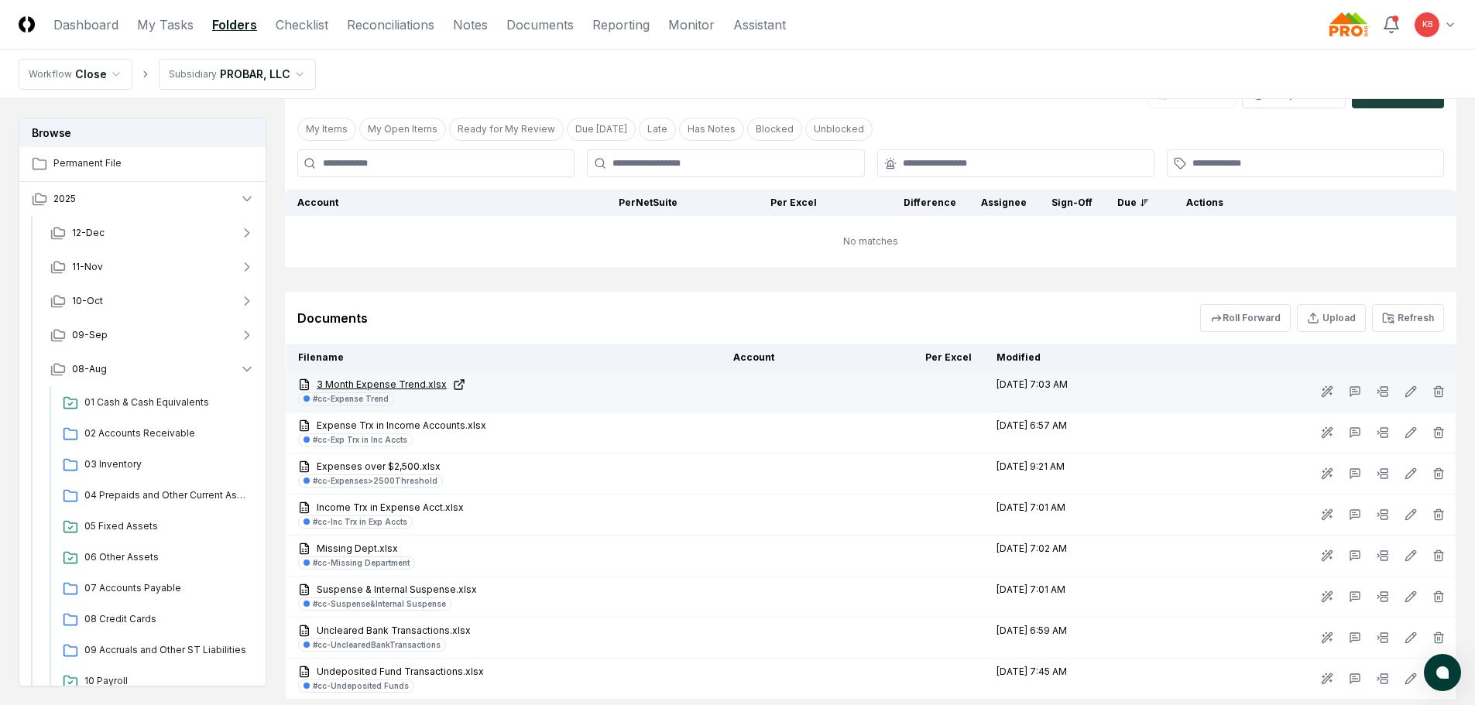
click at [394, 381] on link "3 Month Expense Trend.xlsx" at bounding box center [503, 385] width 410 height 14
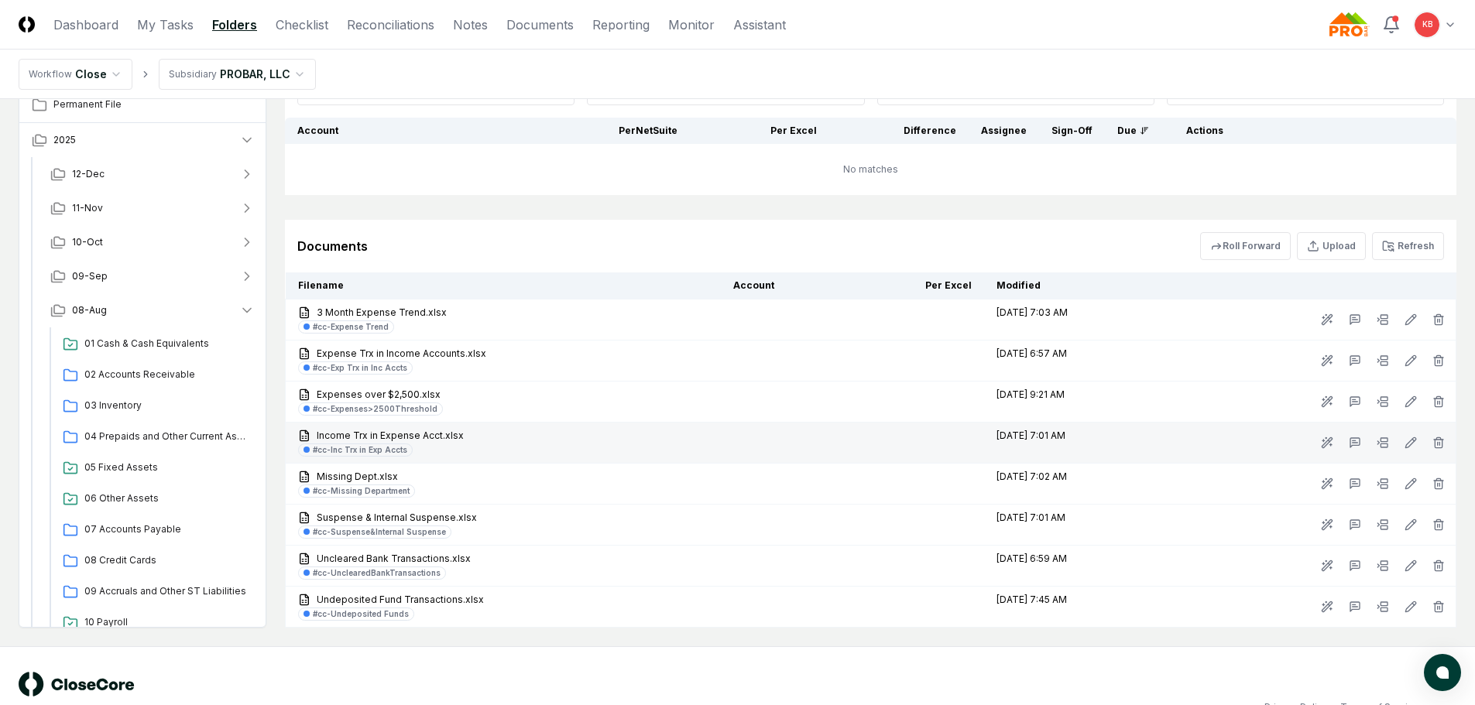
scroll to position [879, 0]
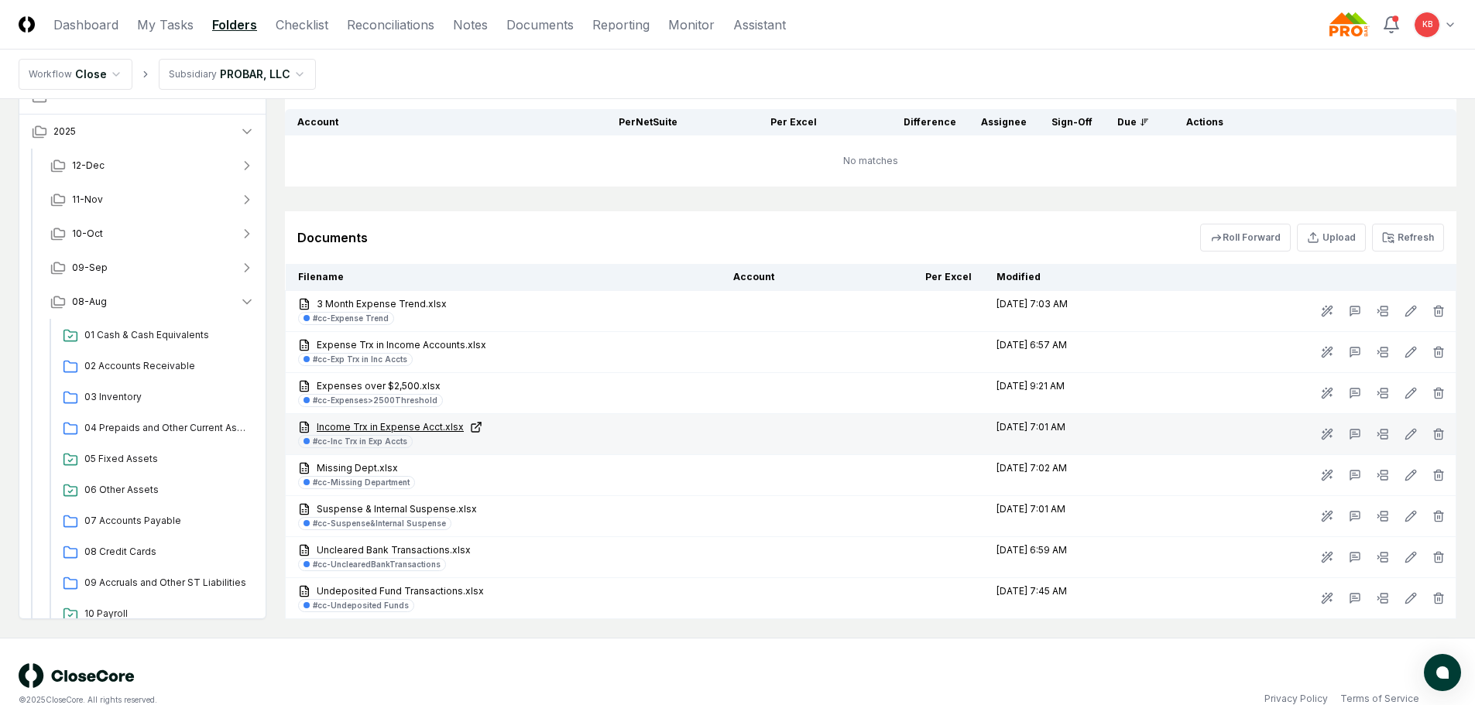
click at [362, 422] on link "Income Trx in Expense Acct.xlsx" at bounding box center [503, 427] width 410 height 14
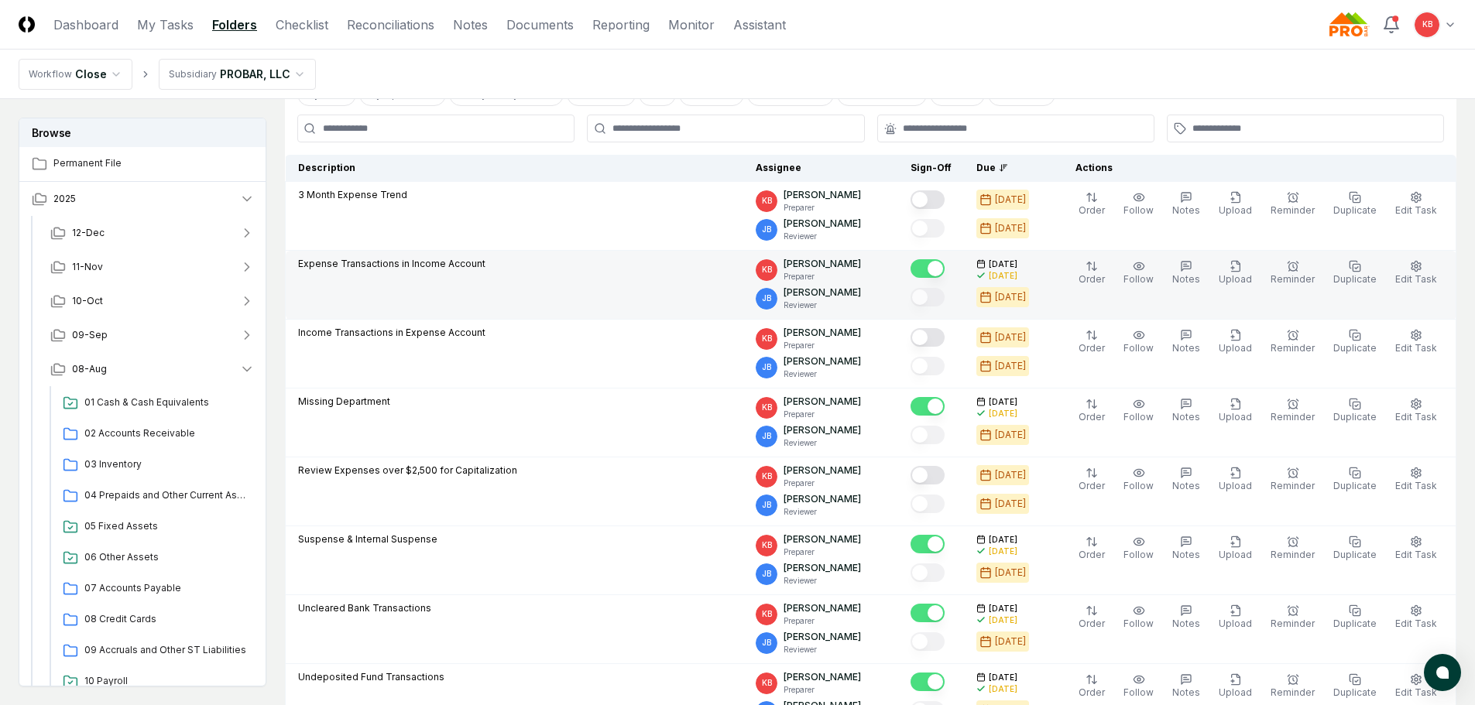
scroll to position [105, 0]
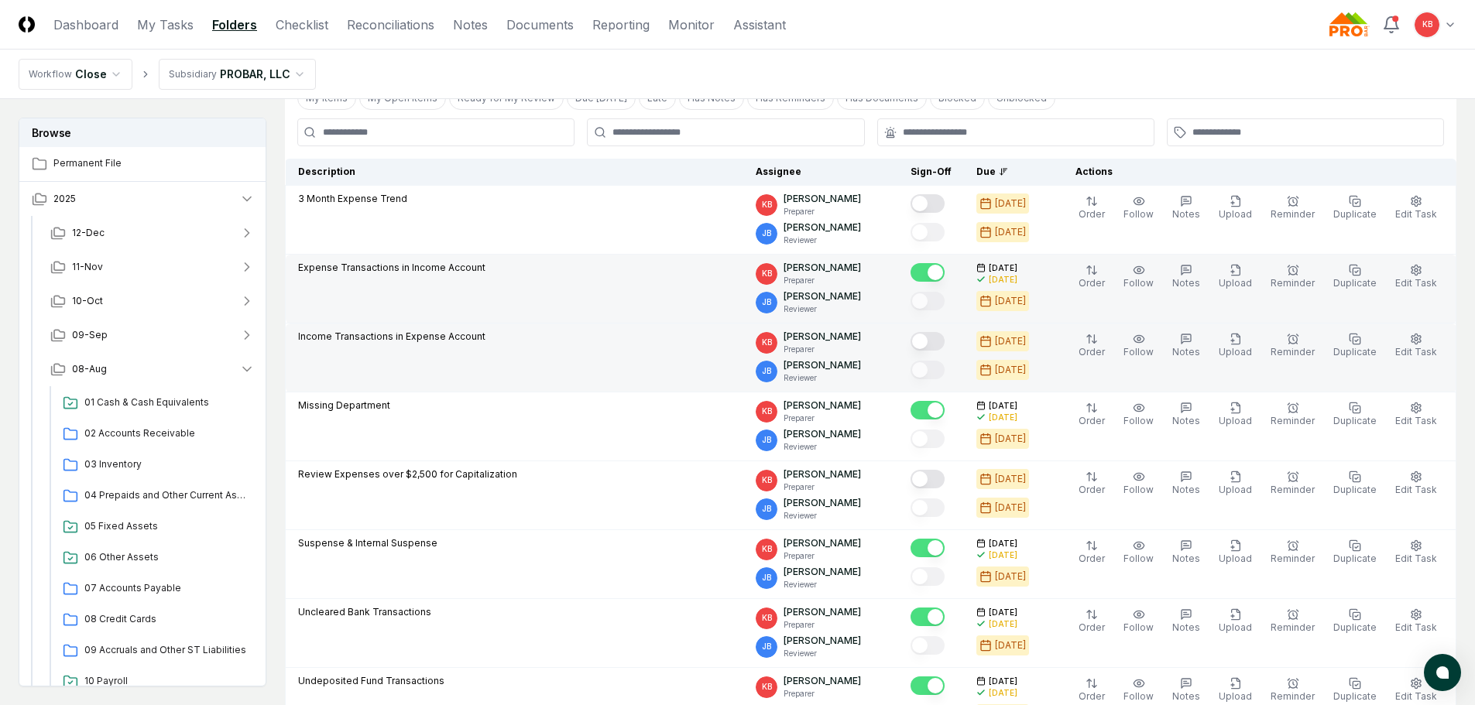
click at [944, 340] on button "Mark complete" at bounding box center [927, 341] width 34 height 19
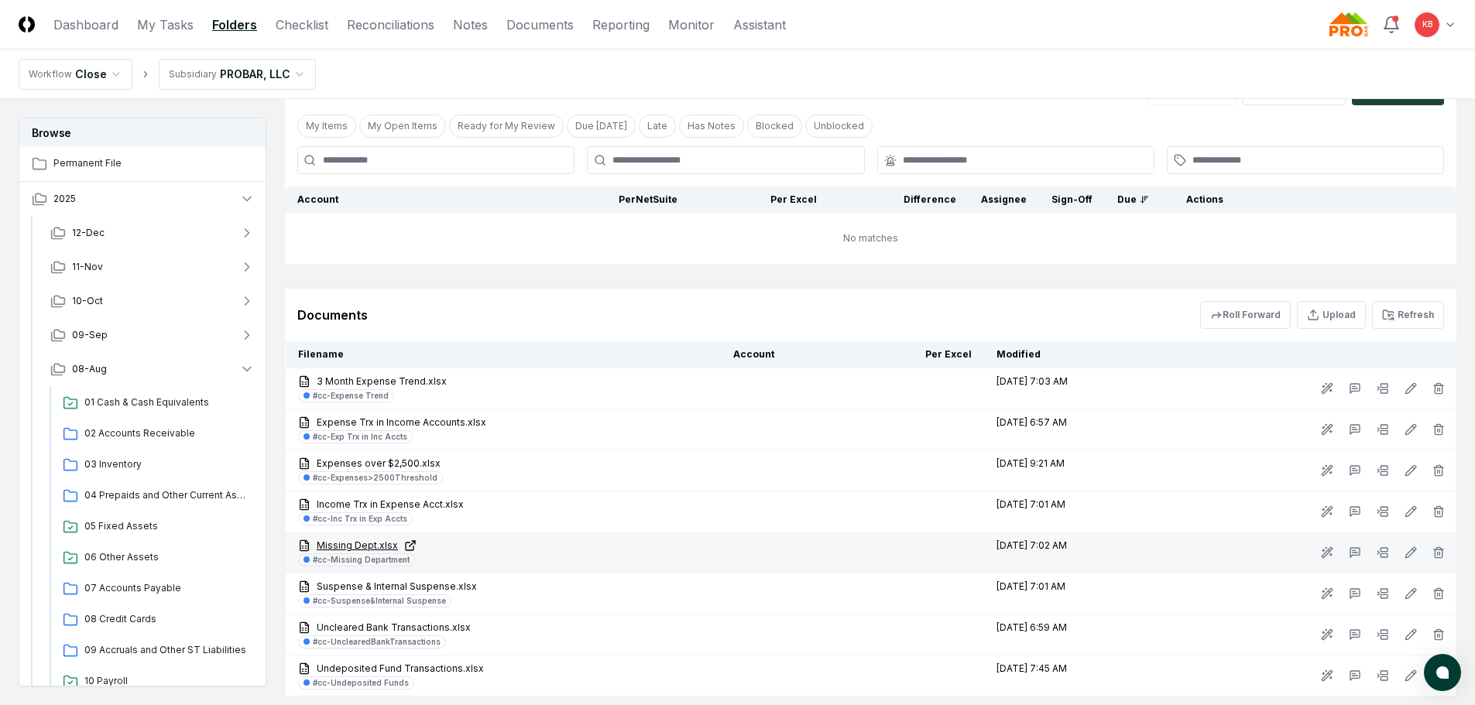
scroll to position [827, 0]
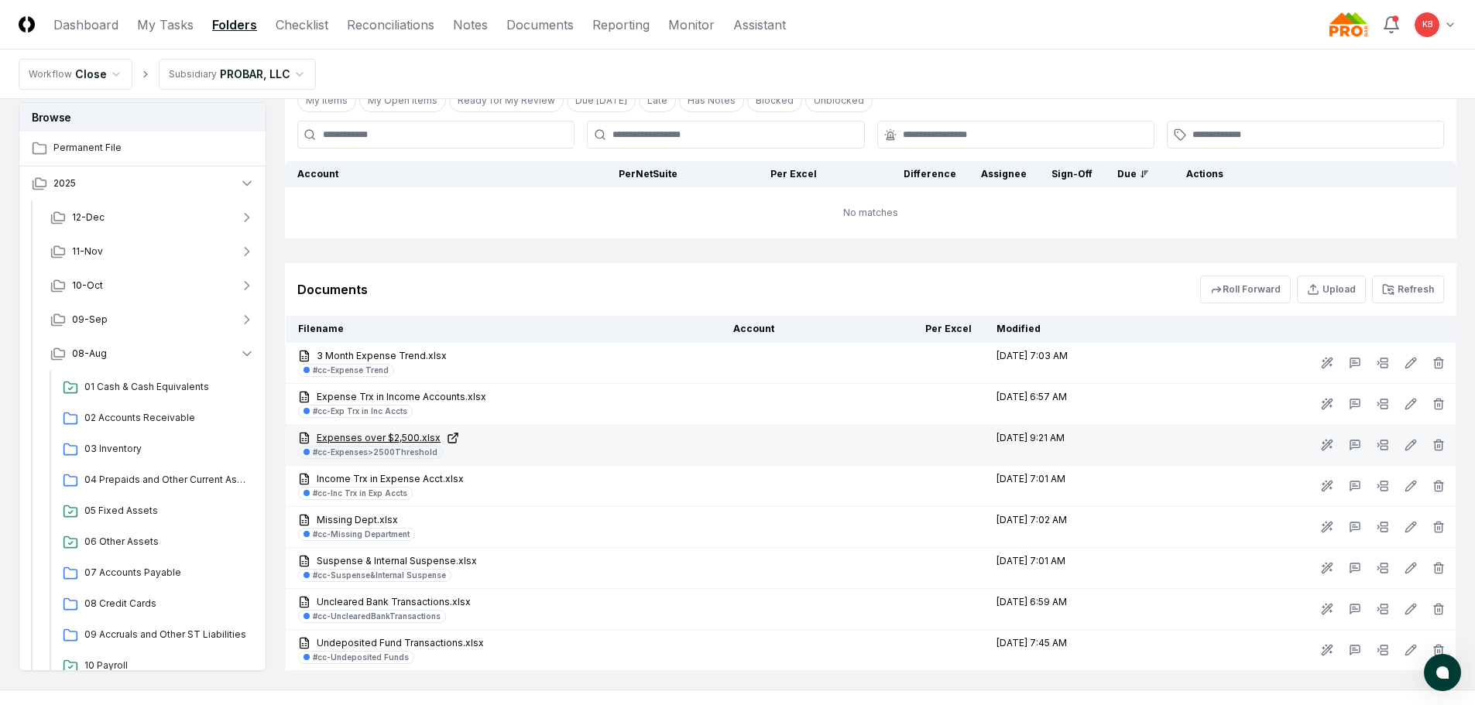
click at [393, 437] on link "Expenses over $2,500.xlsx" at bounding box center [503, 438] width 410 height 14
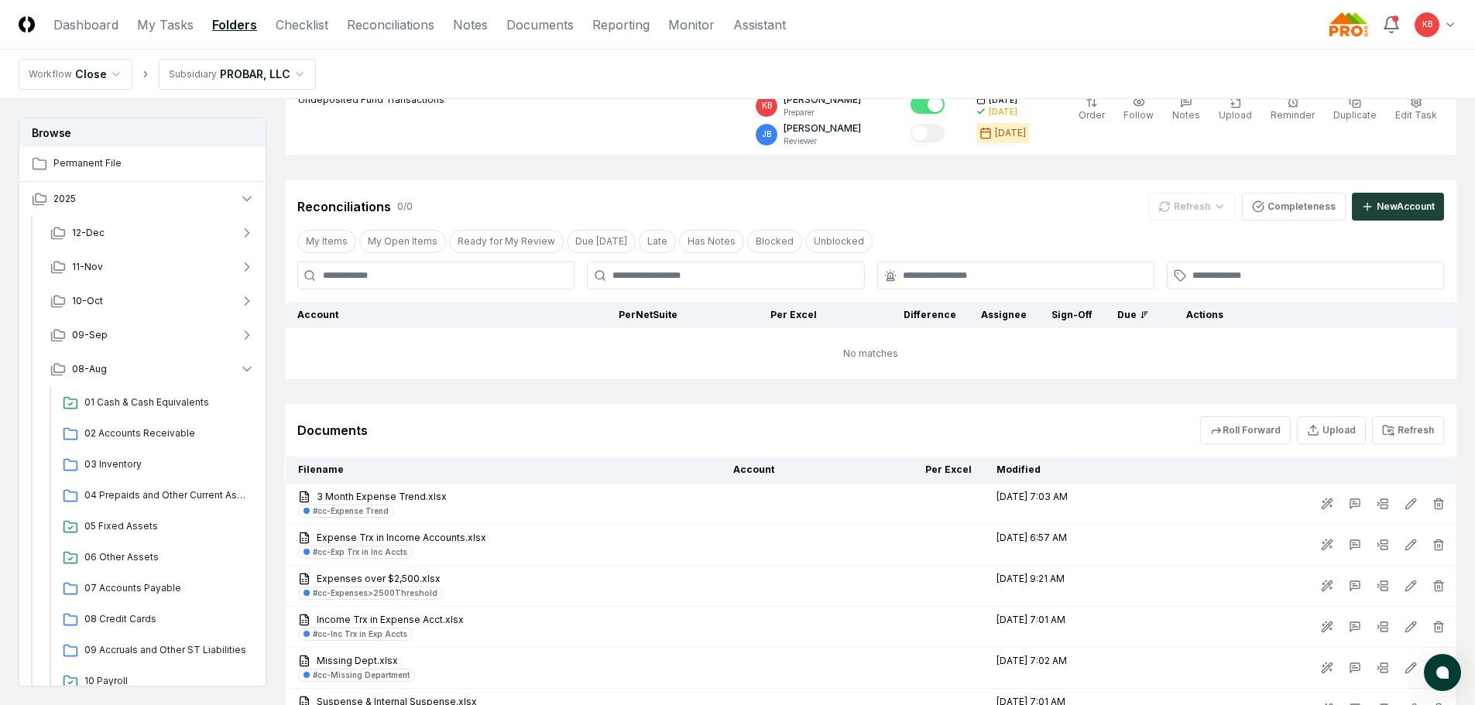
scroll to position [647, 0]
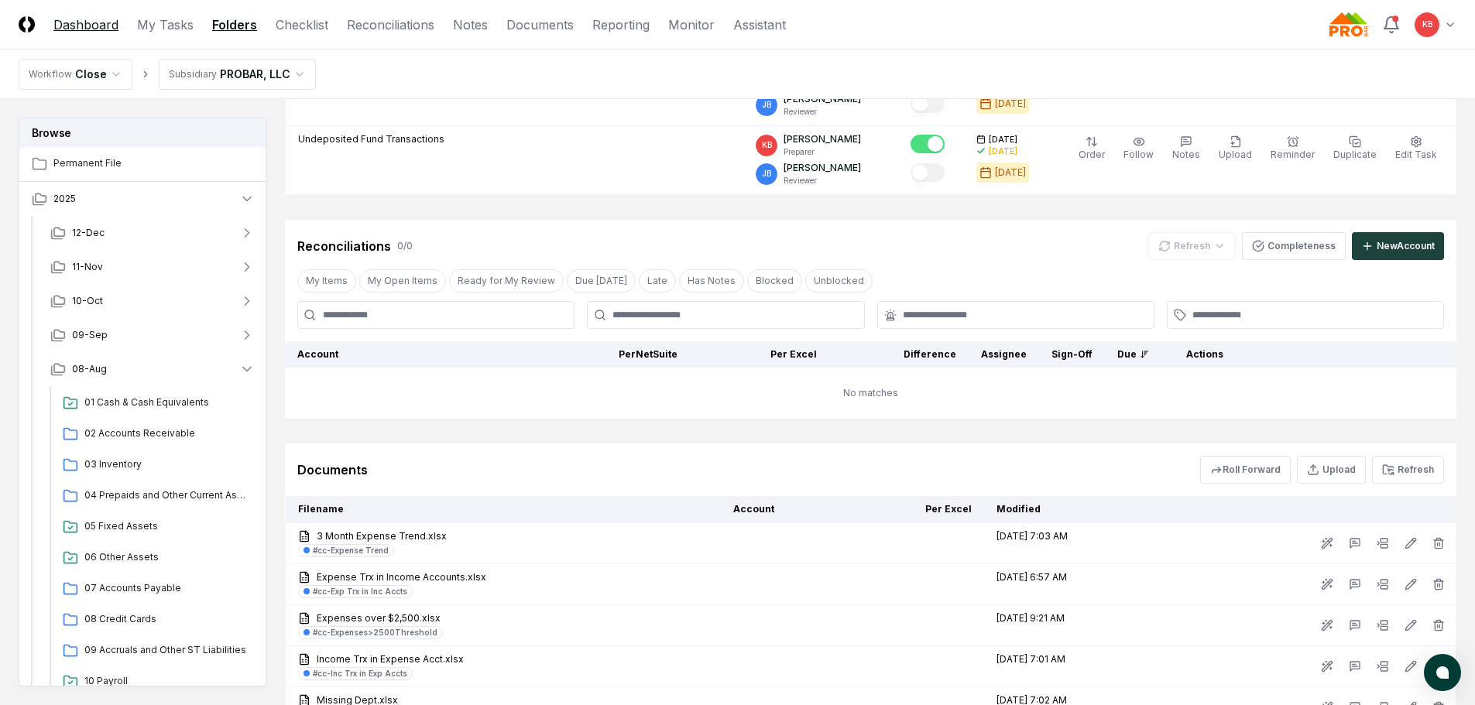
click at [106, 18] on link "Dashboard" at bounding box center [85, 24] width 65 height 19
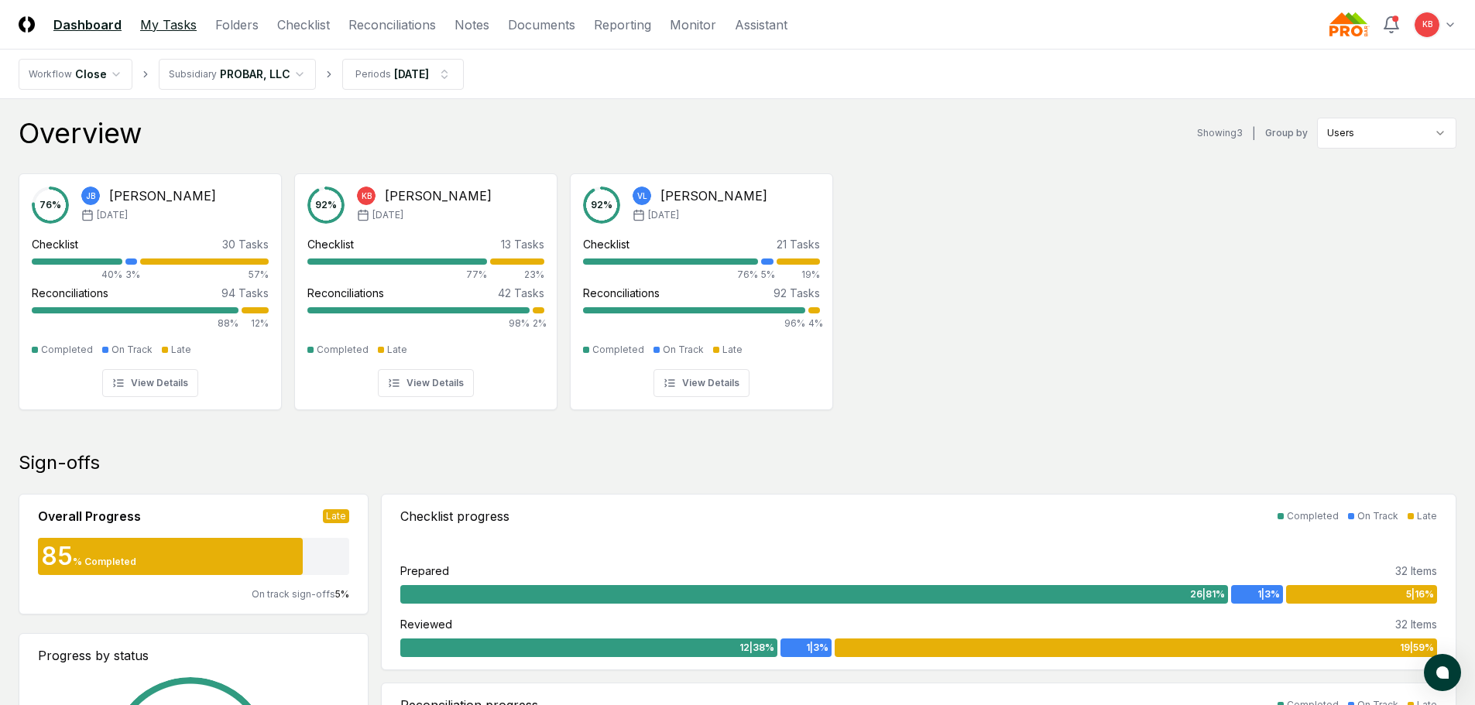
click at [169, 23] on link "My Tasks" at bounding box center [168, 24] width 57 height 19
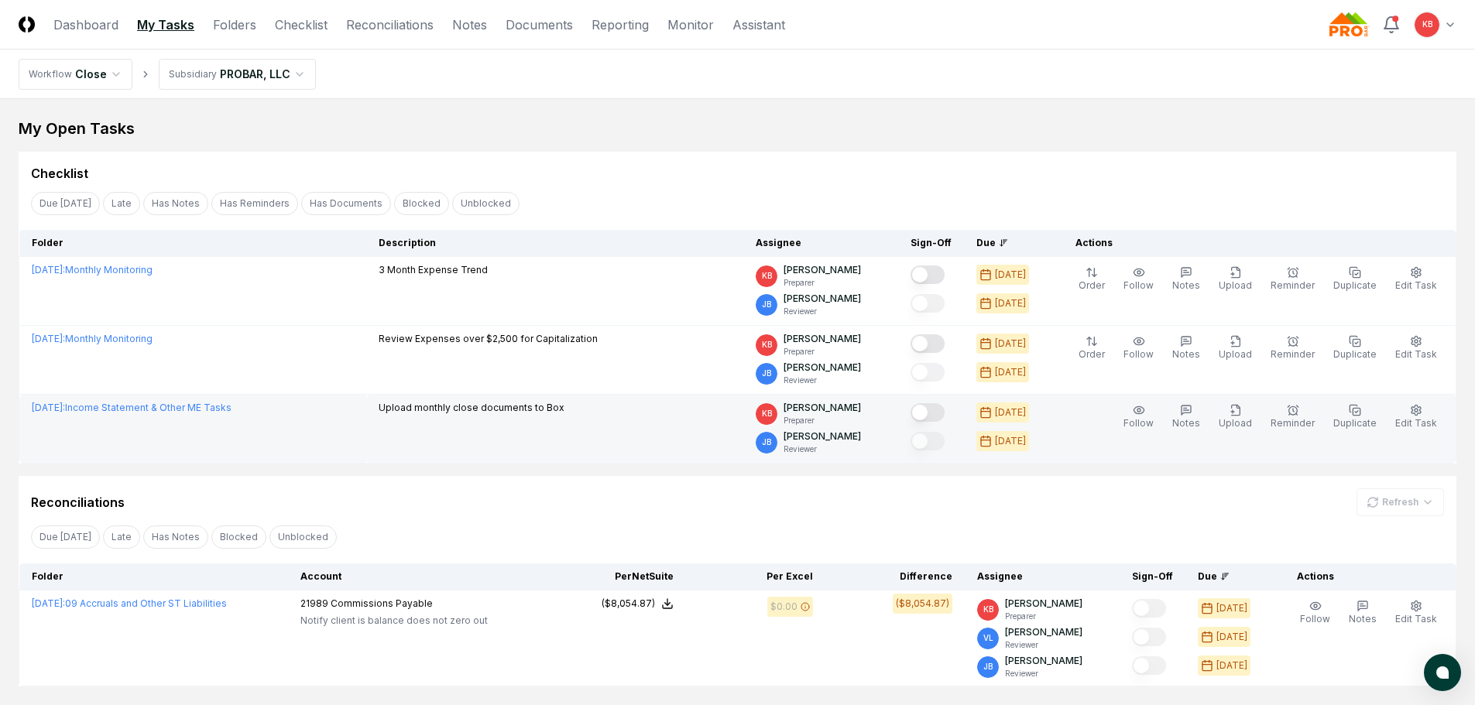
click at [935, 412] on button "Mark complete" at bounding box center [927, 412] width 34 height 19
click at [86, 30] on link "Dashboard" at bounding box center [85, 24] width 65 height 19
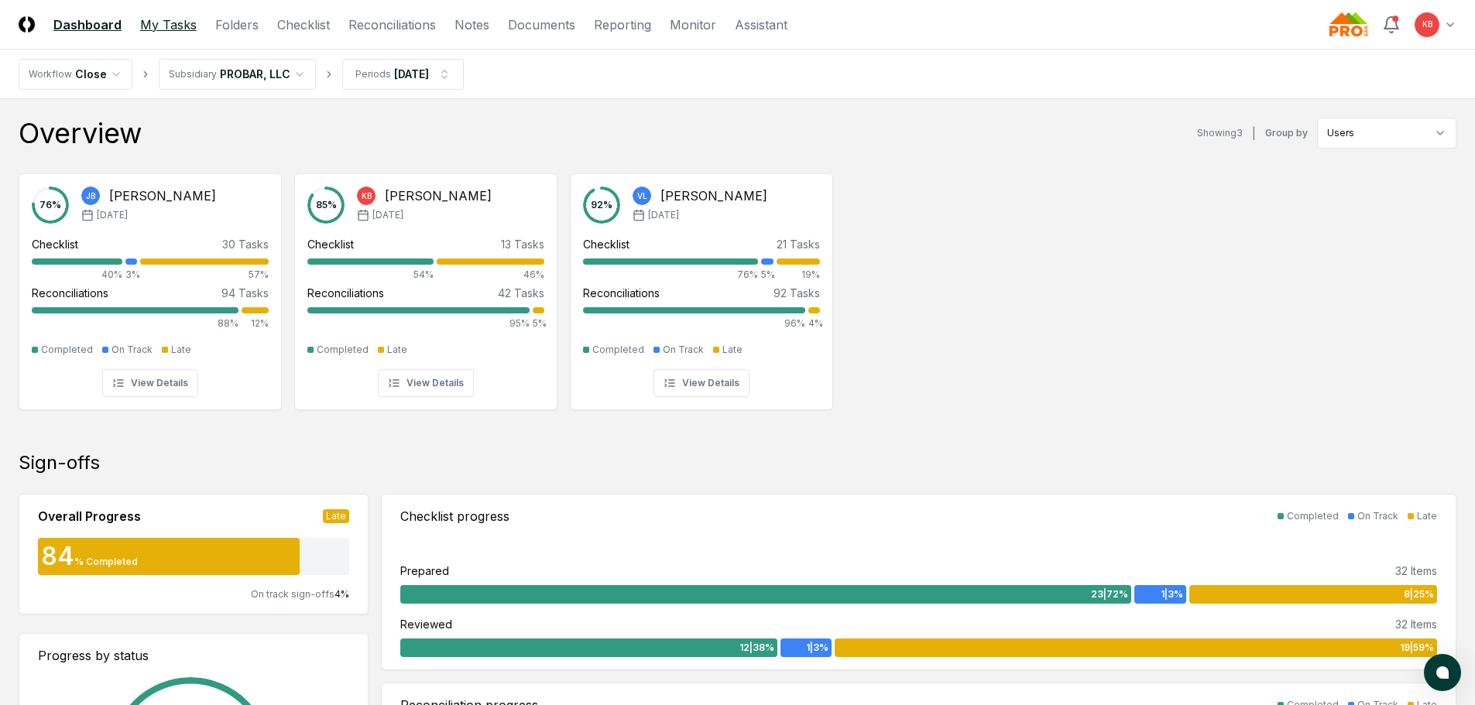
click at [180, 27] on link "My Tasks" at bounding box center [168, 24] width 57 height 19
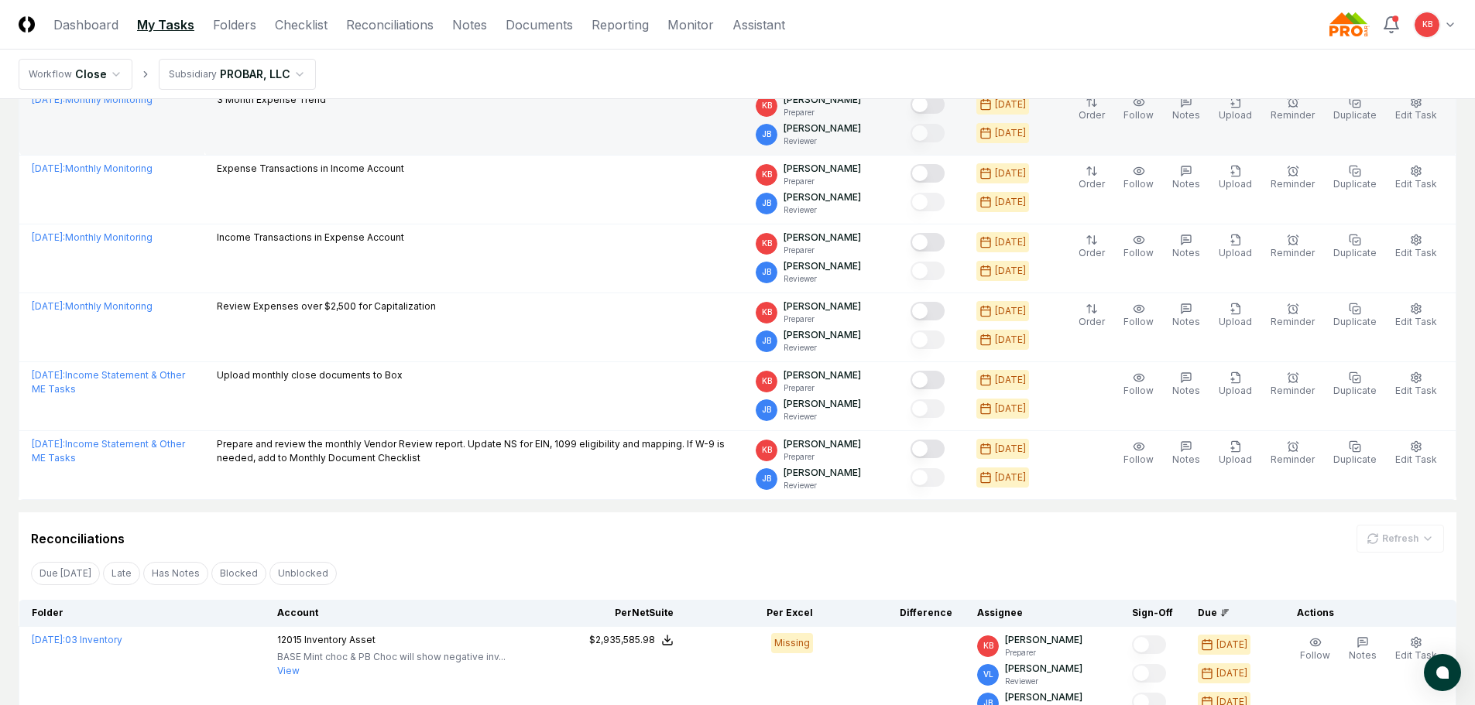
scroll to position [180, 0]
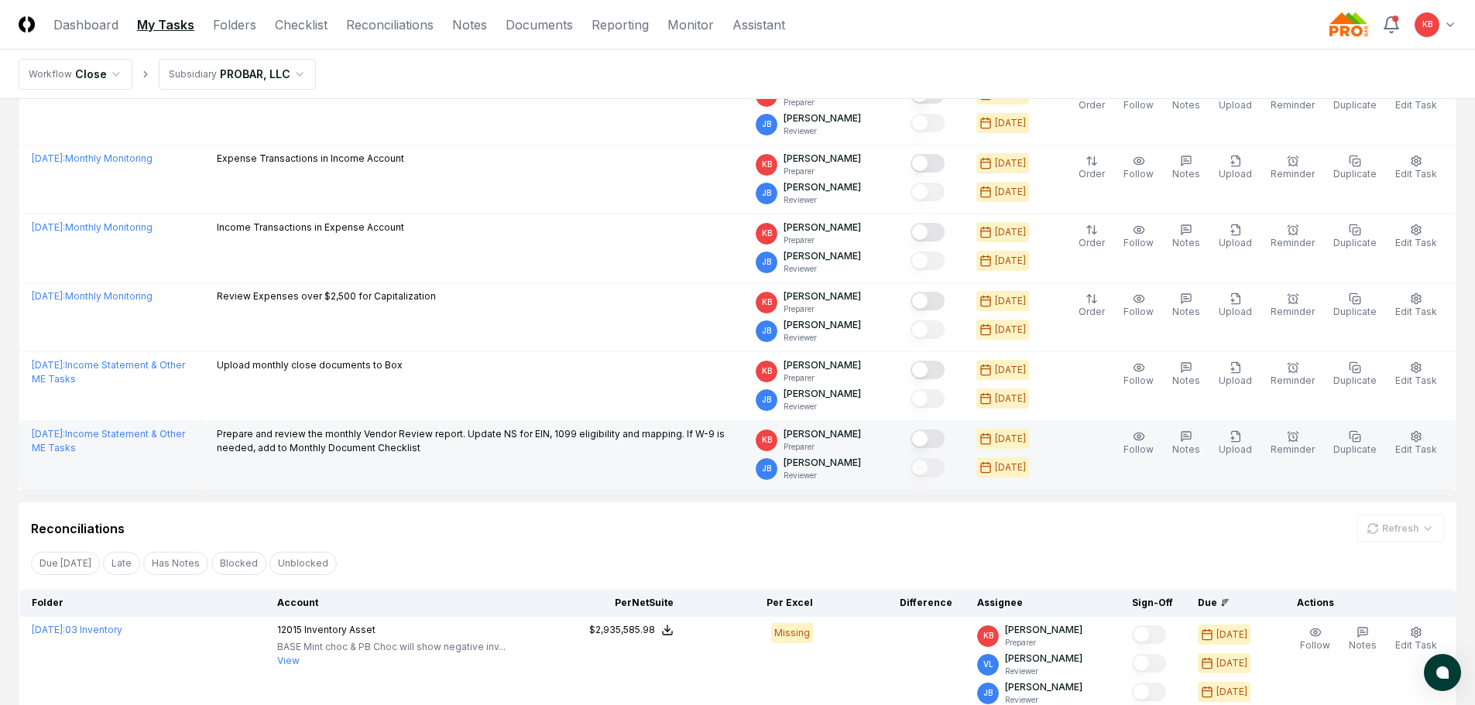
click at [937, 439] on button "Mark complete" at bounding box center [927, 439] width 34 height 19
